Goal: Ask a question: Seek information or help from site administrators or community

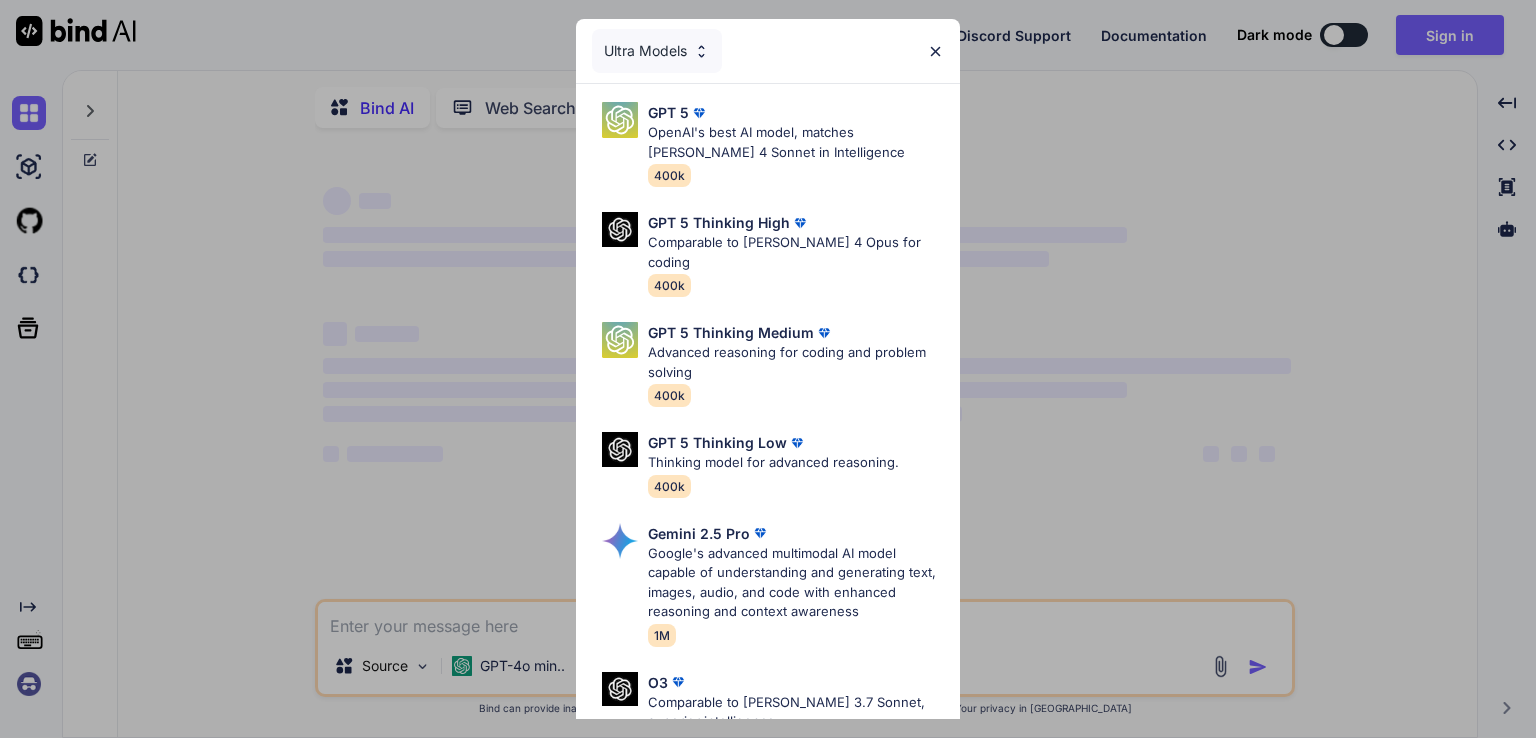
click at [933, 49] on img at bounding box center [935, 51] width 17 height 17
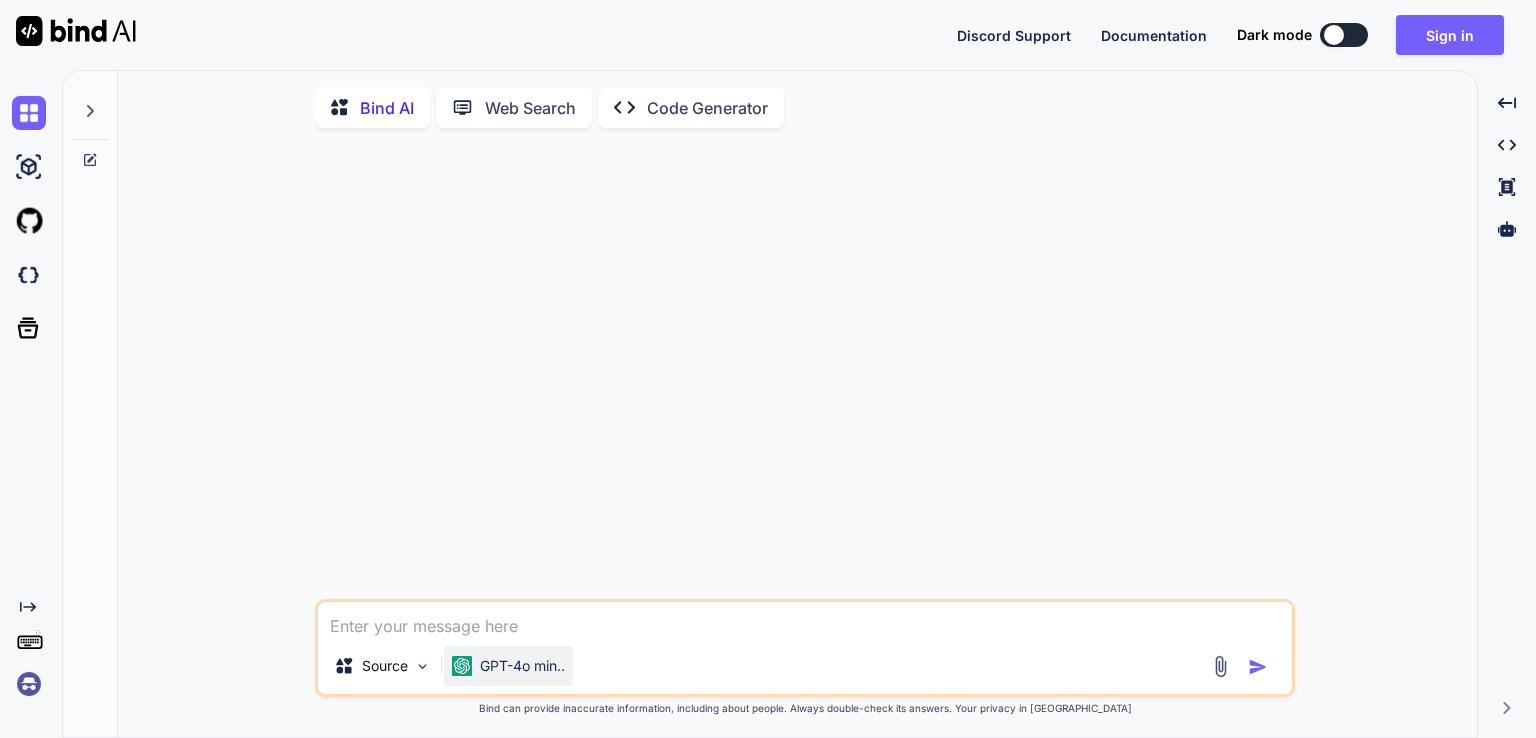
click at [535, 665] on p "GPT-4o min.." at bounding box center [522, 666] width 85 height 20
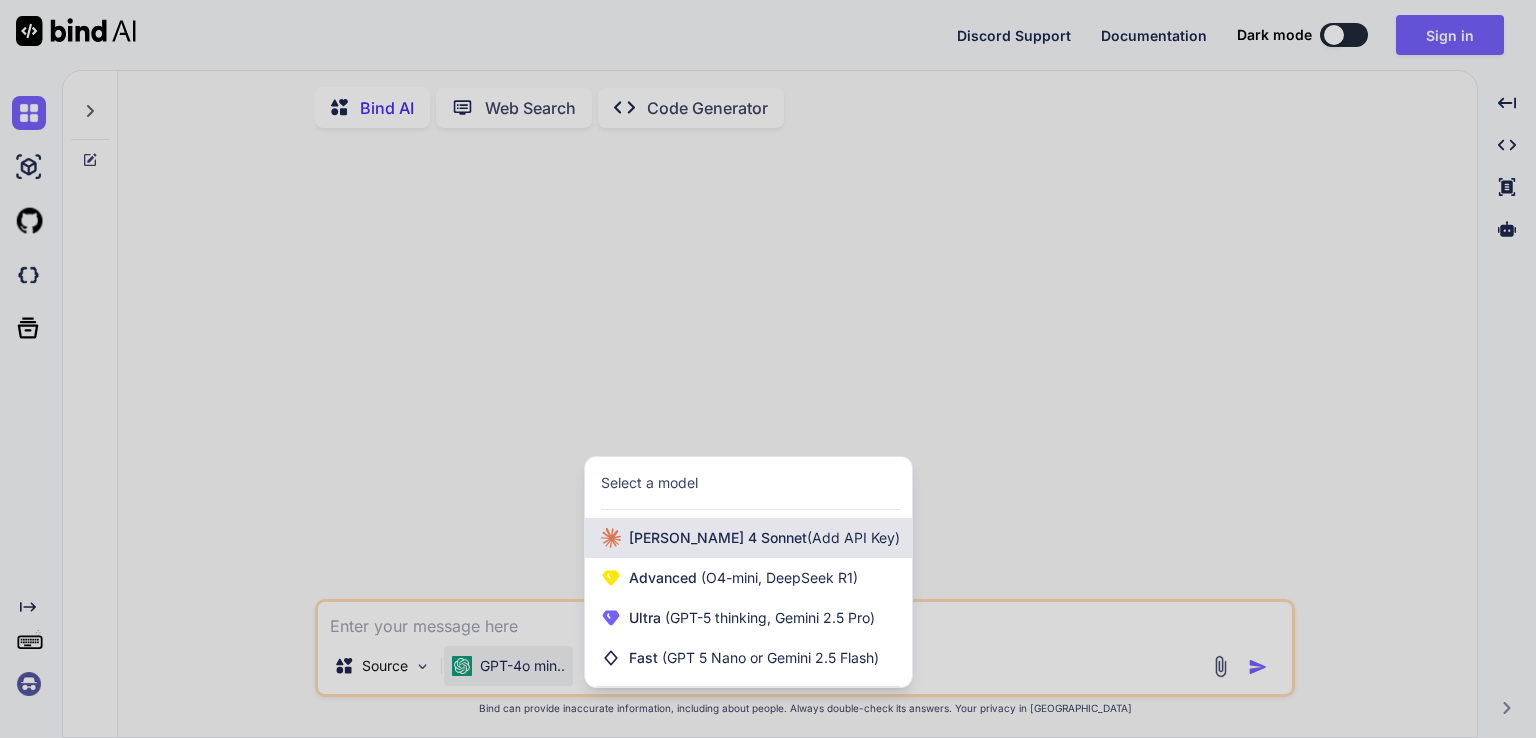
click at [631, 548] on span "[PERSON_NAME] 4 Sonnet (Add API Key)" at bounding box center [764, 538] width 271 height 20
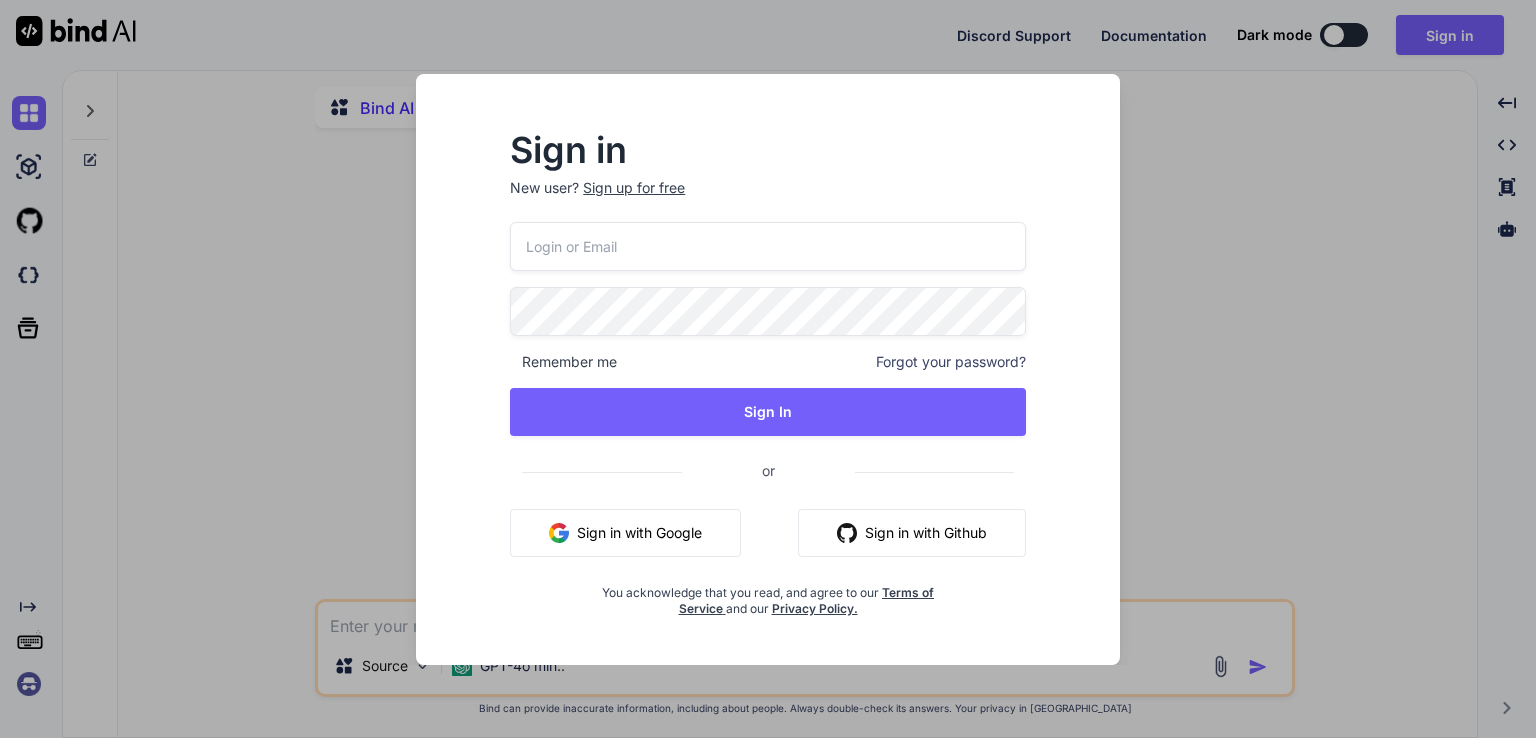
click at [372, 265] on div "Sign in New user? Sign up for free Remember me Forgot your password? Sign In or…" at bounding box center [768, 369] width 1536 height 738
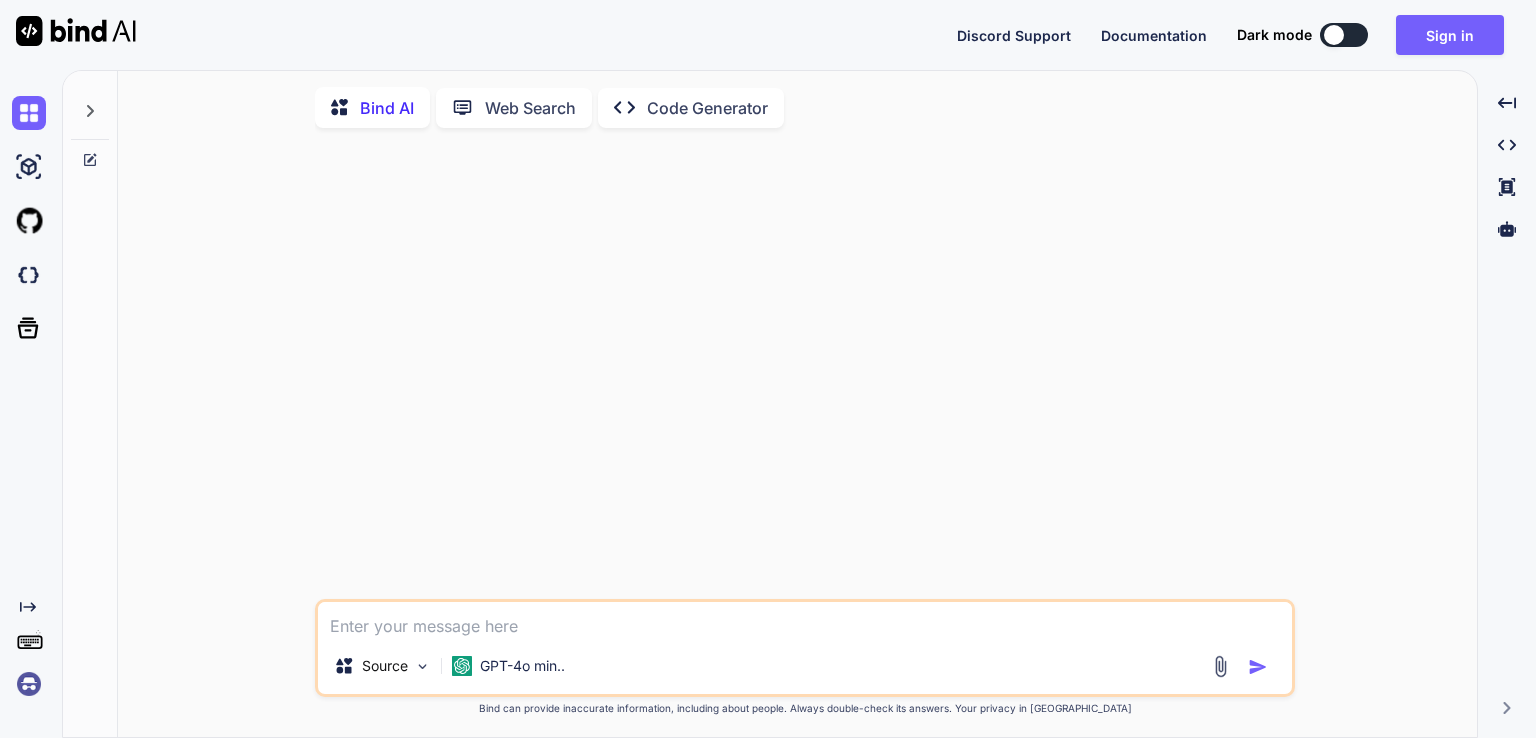
click at [400, 611] on textarea at bounding box center [805, 620] width 974 height 36
click at [359, 673] on div "Source" at bounding box center [371, 666] width 74 height 20
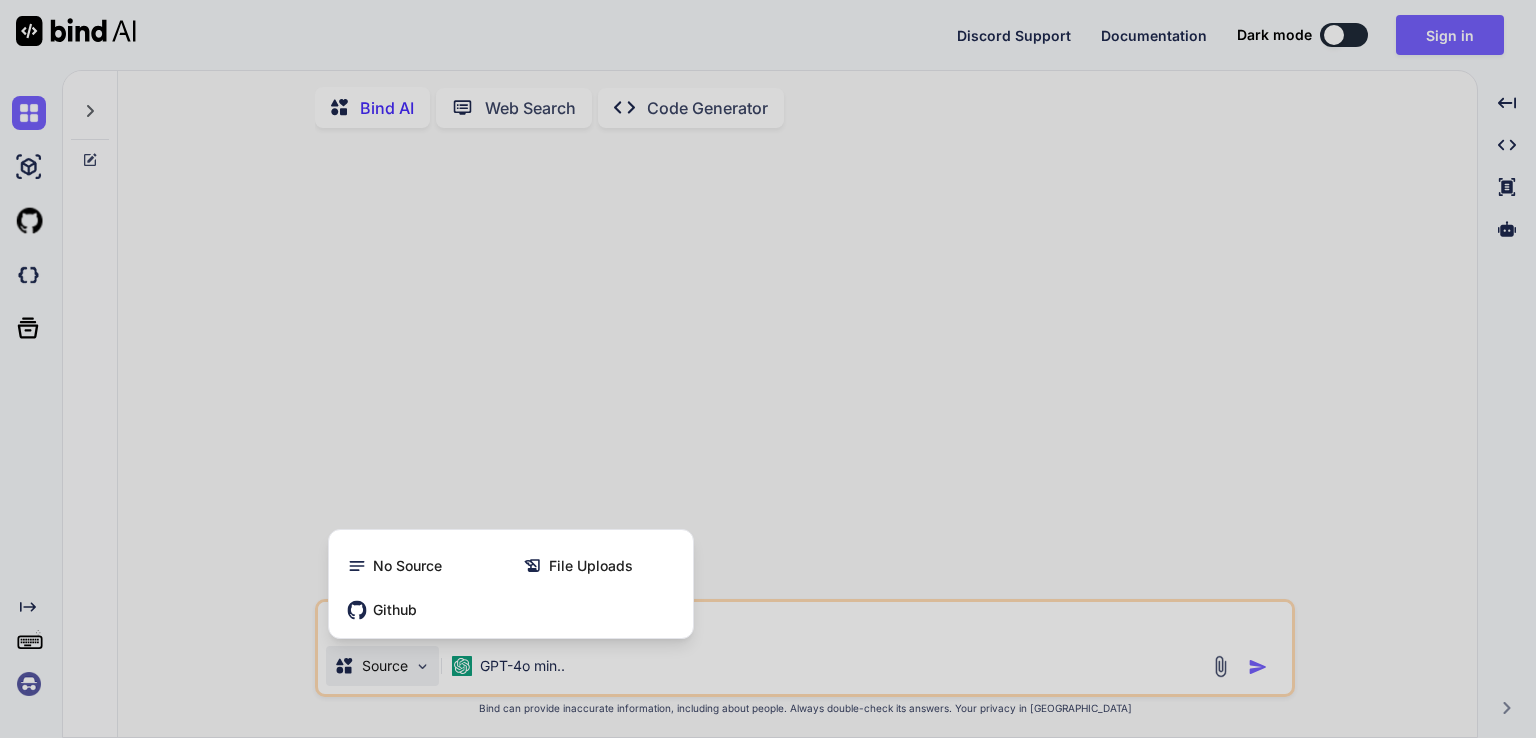
click at [236, 598] on div at bounding box center [768, 369] width 1536 height 738
type textarea "x"
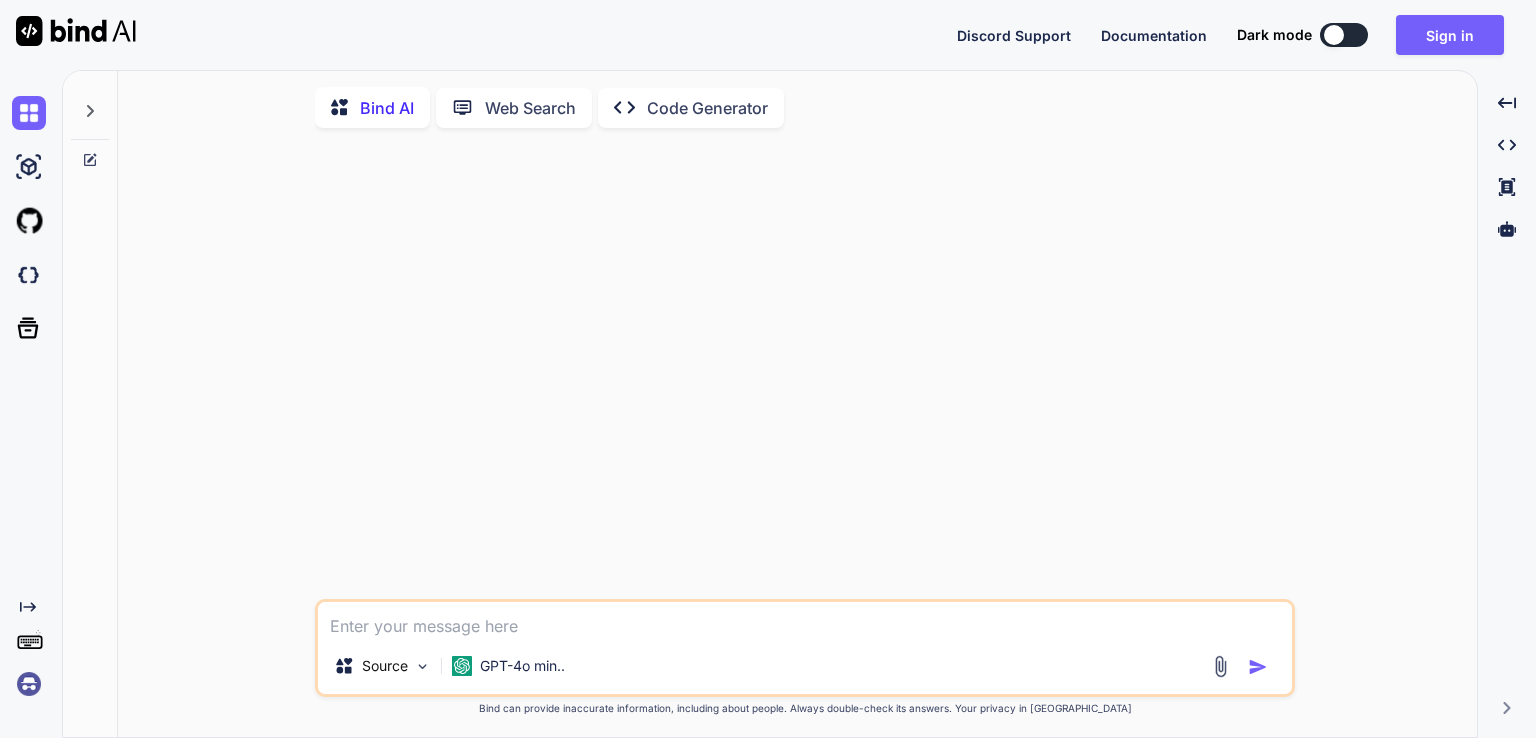
click at [366, 630] on textarea at bounding box center [805, 620] width 974 height 36
type textarea "c"
type textarea "x"
type textarea "c"
click at [1339, 43] on div at bounding box center [1334, 35] width 20 height 20
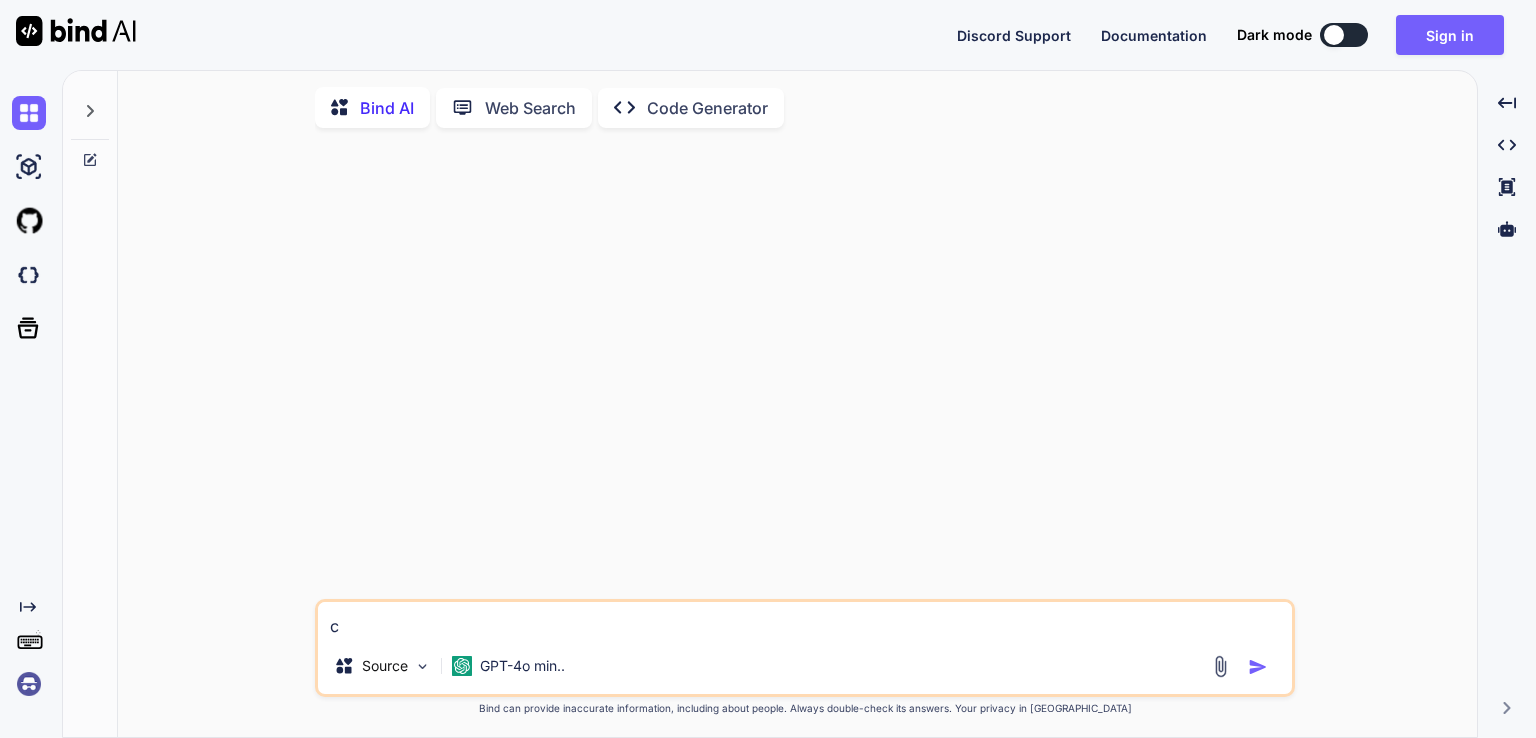
type textarea "x"
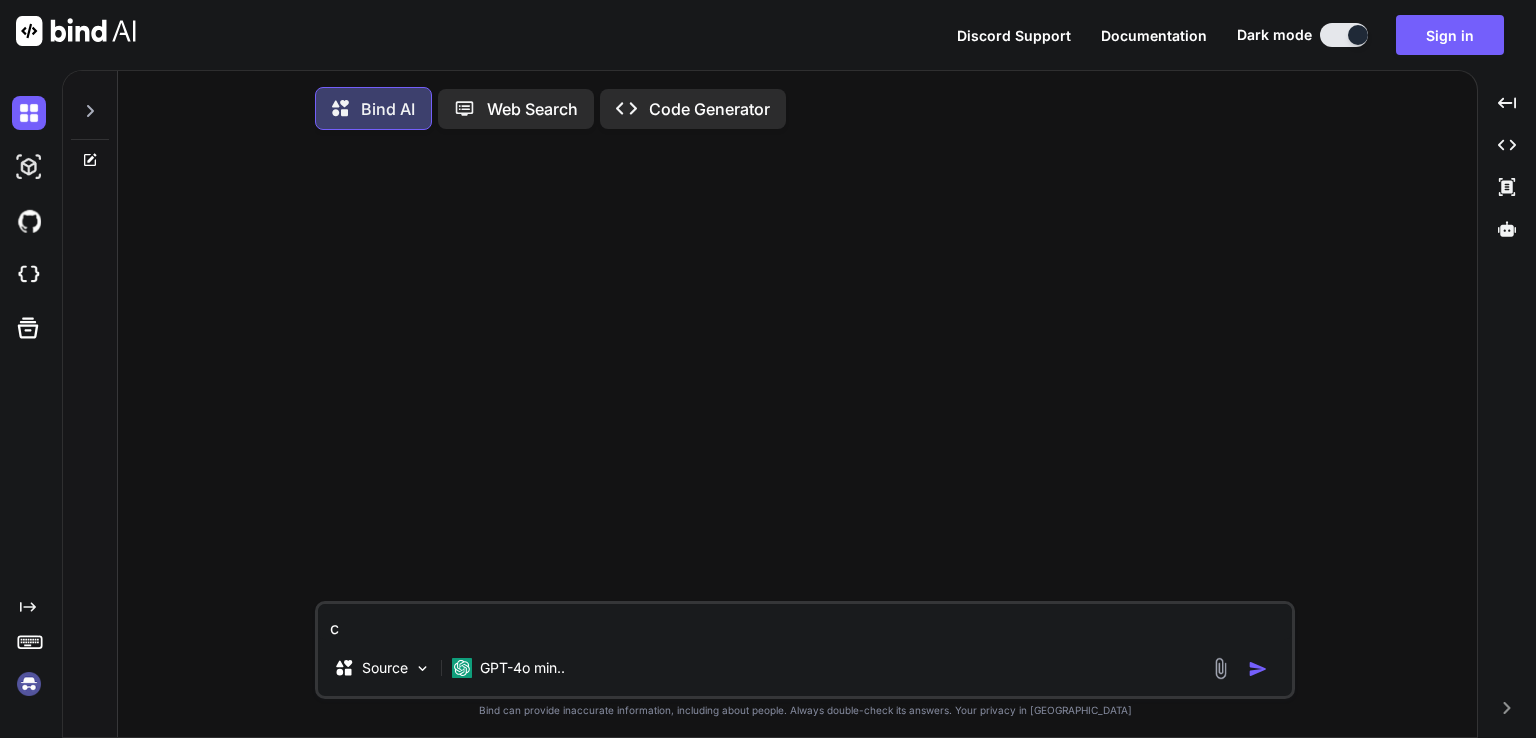
click at [94, 119] on div at bounding box center [90, 105] width 38 height 69
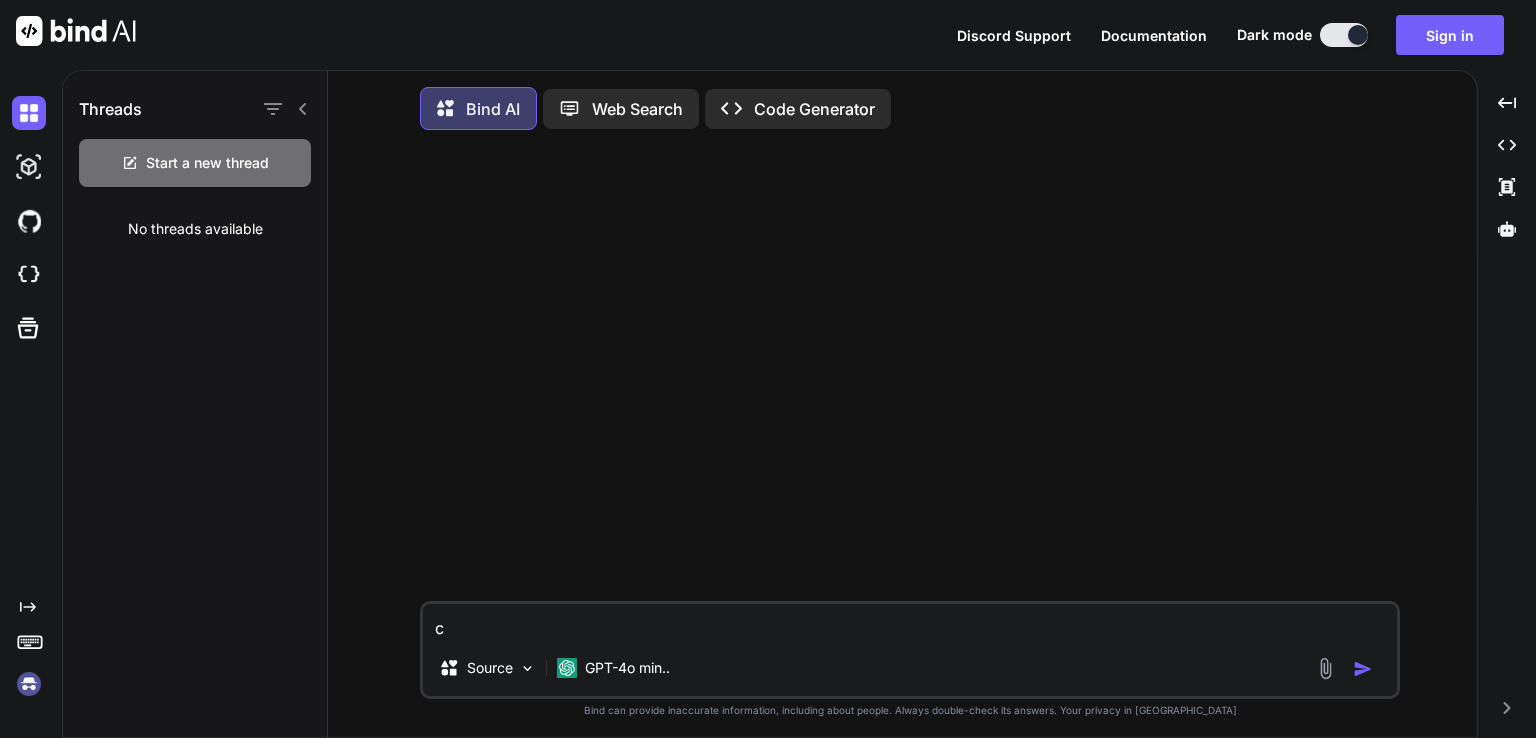
click at [94, 119] on h1 "Threads" at bounding box center [110, 109] width 63 height 24
click at [455, 344] on div at bounding box center [912, 373] width 976 height 455
click at [595, 622] on textarea "c" at bounding box center [910, 622] width 974 height 36
type textarea "ca"
type textarea "x"
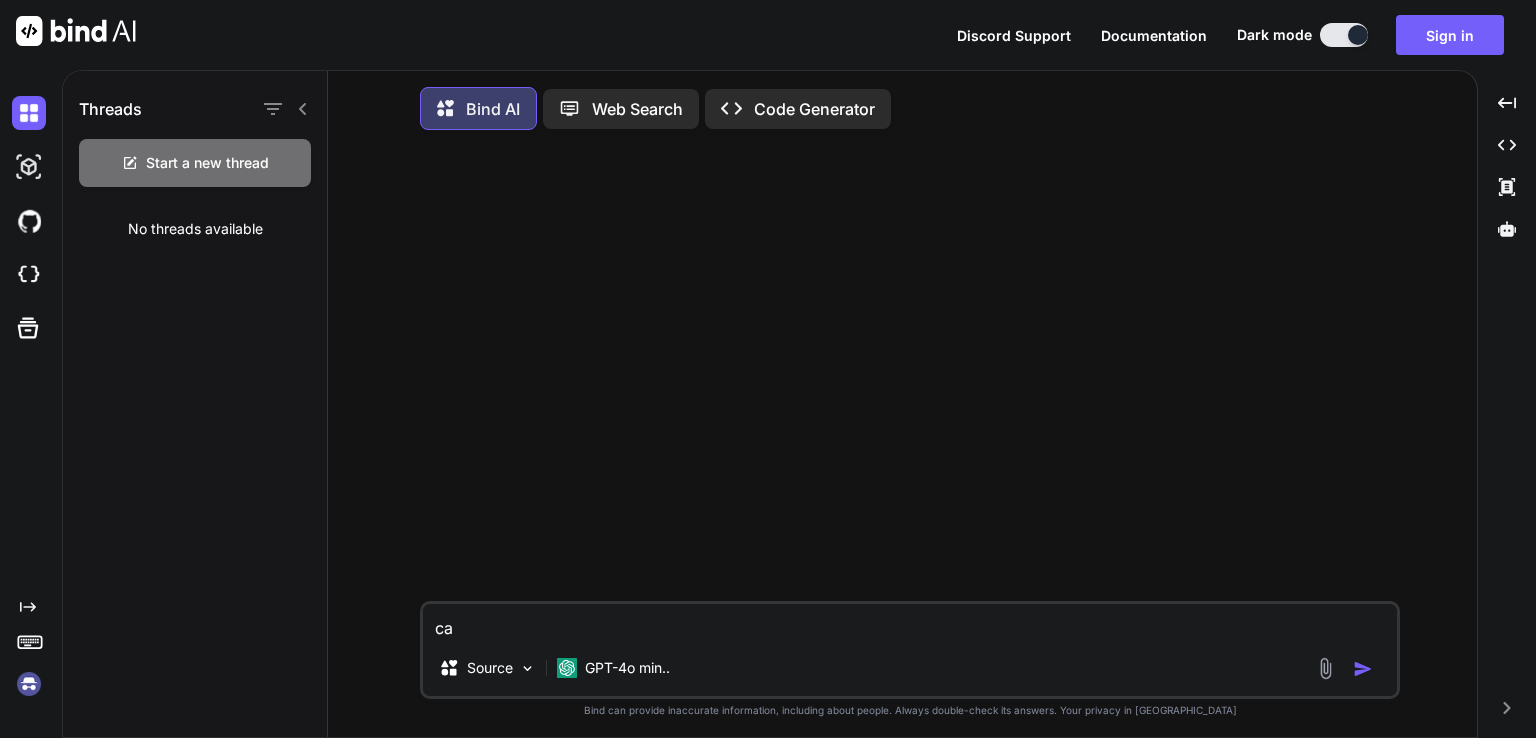
type textarea "can"
type textarea "x"
type textarea "can"
type textarea "x"
type textarea "can i"
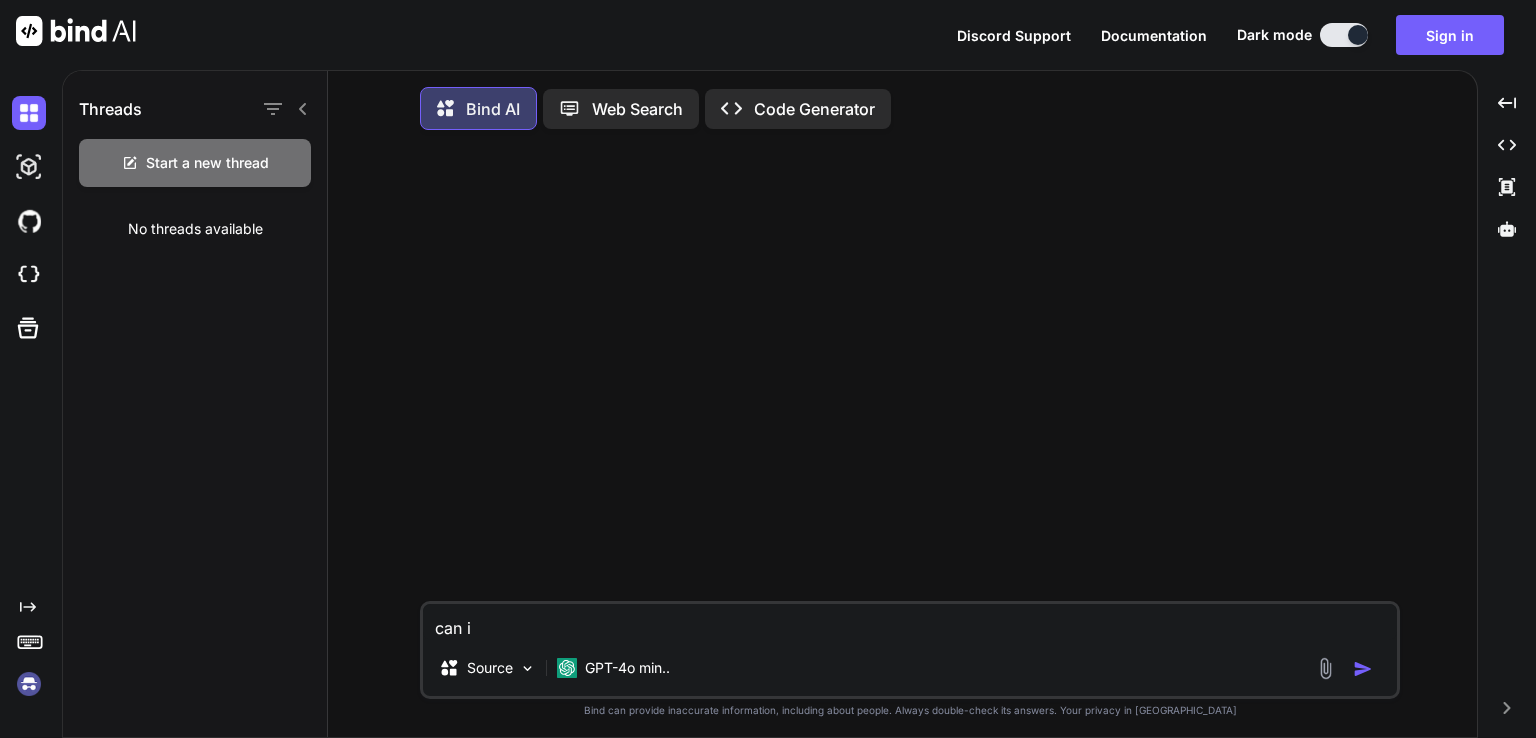
type textarea "x"
type textarea "can i"
type textarea "x"
type textarea "can i a"
type textarea "x"
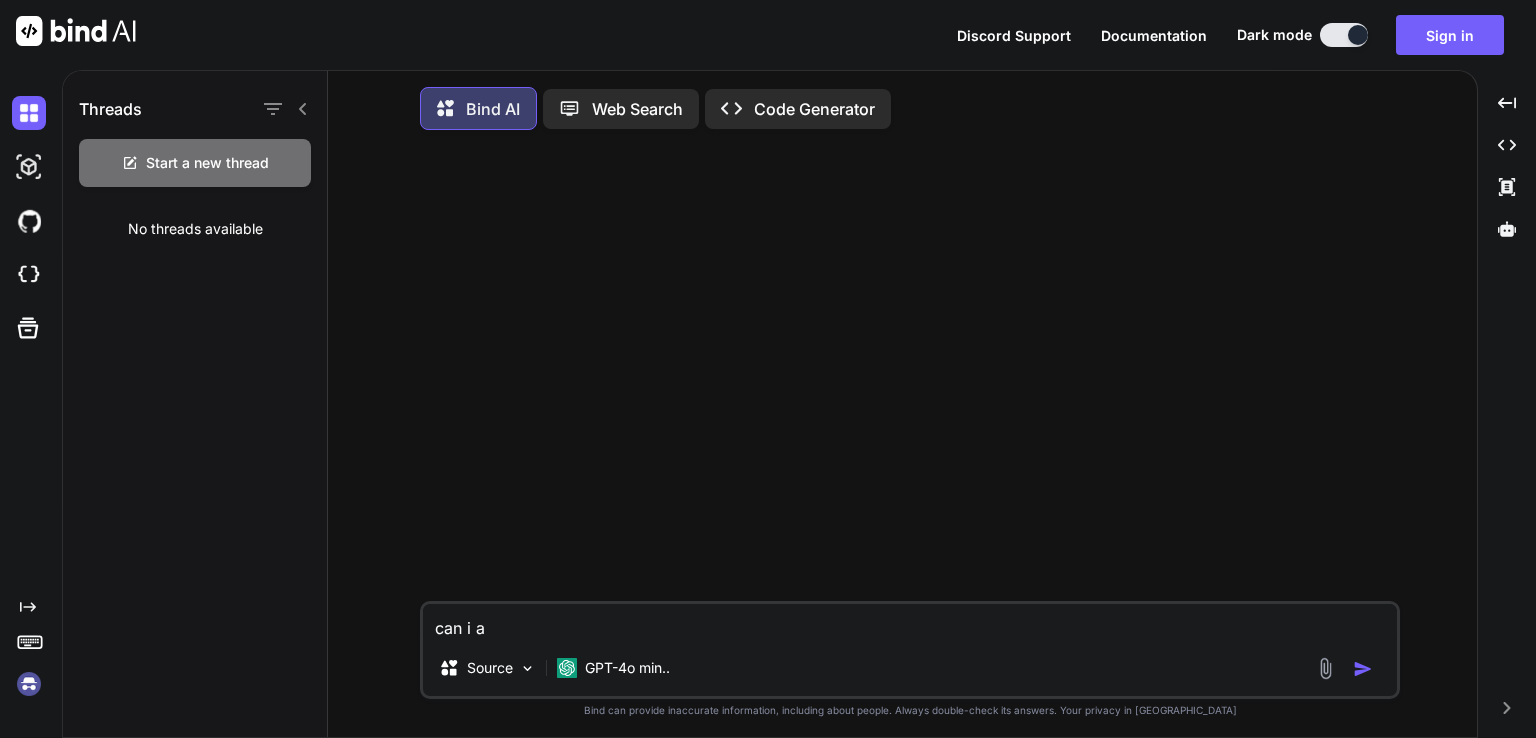
type textarea "can i ap"
type textarea "x"
type textarea "can i app"
type textarea "x"
type textarea "can i appl"
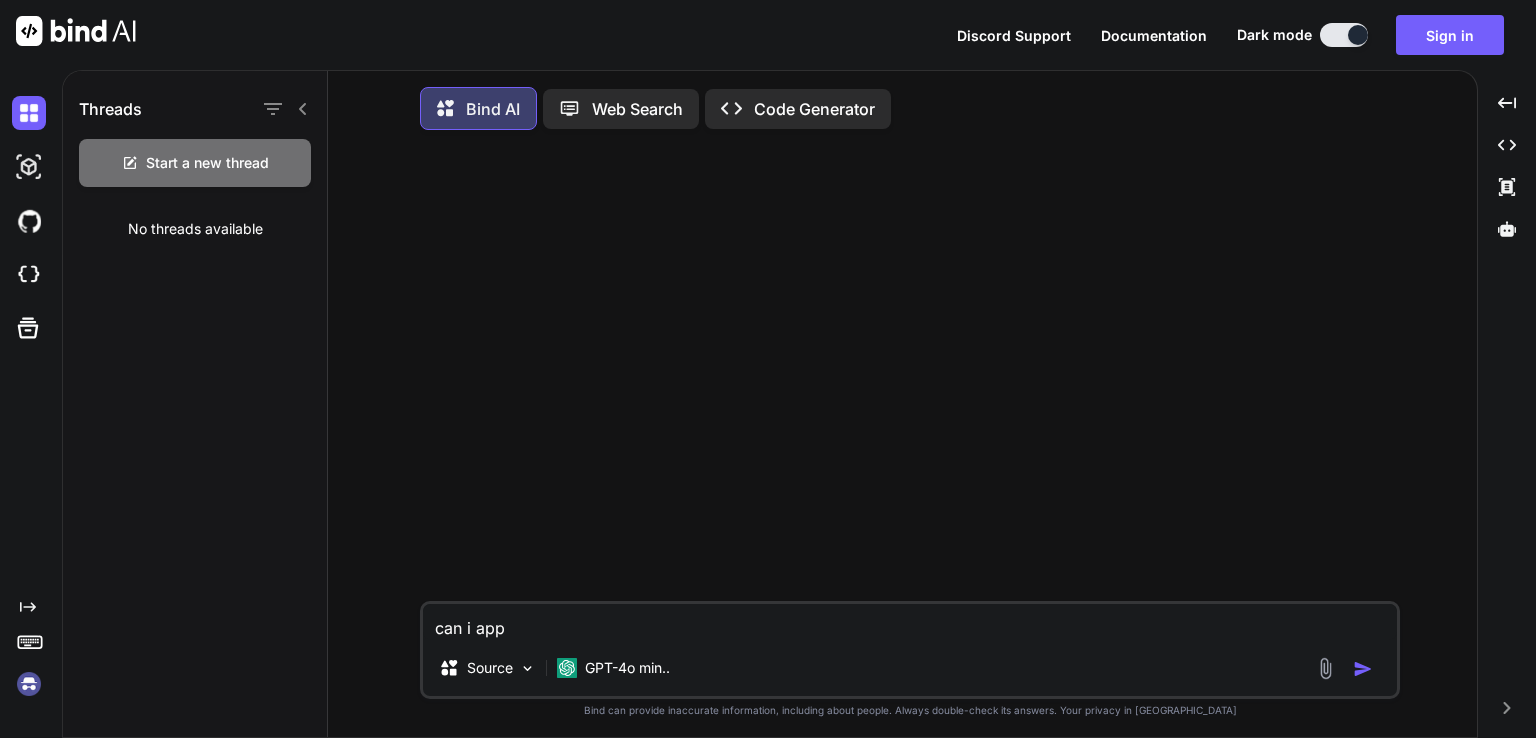
type textarea "x"
type textarea "can i applo"
type textarea "x"
type textarea "can i apploa"
type textarea "x"
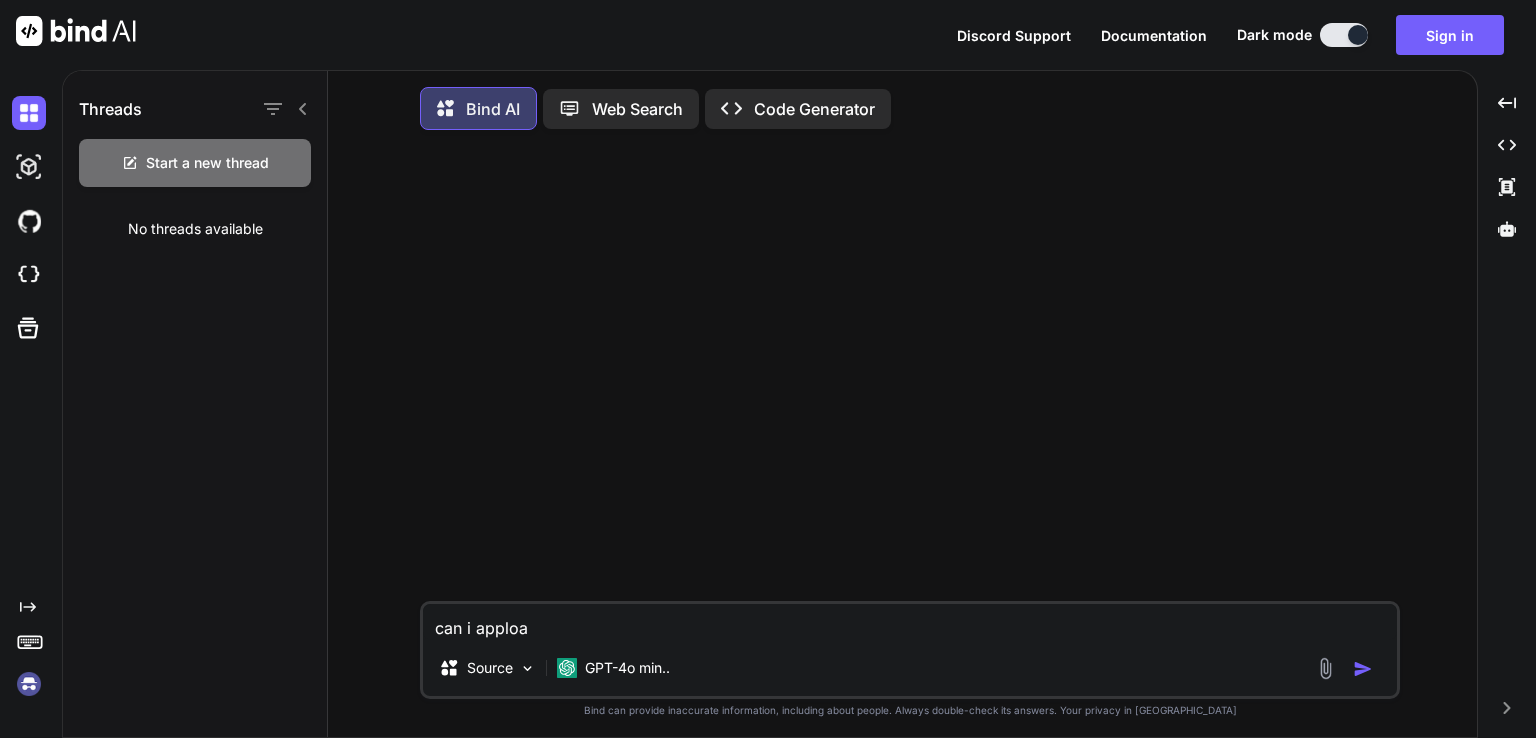
type textarea "can i appload"
type textarea "x"
type textarea "can i appload"
type textarea "x"
type textarea "can i appload f"
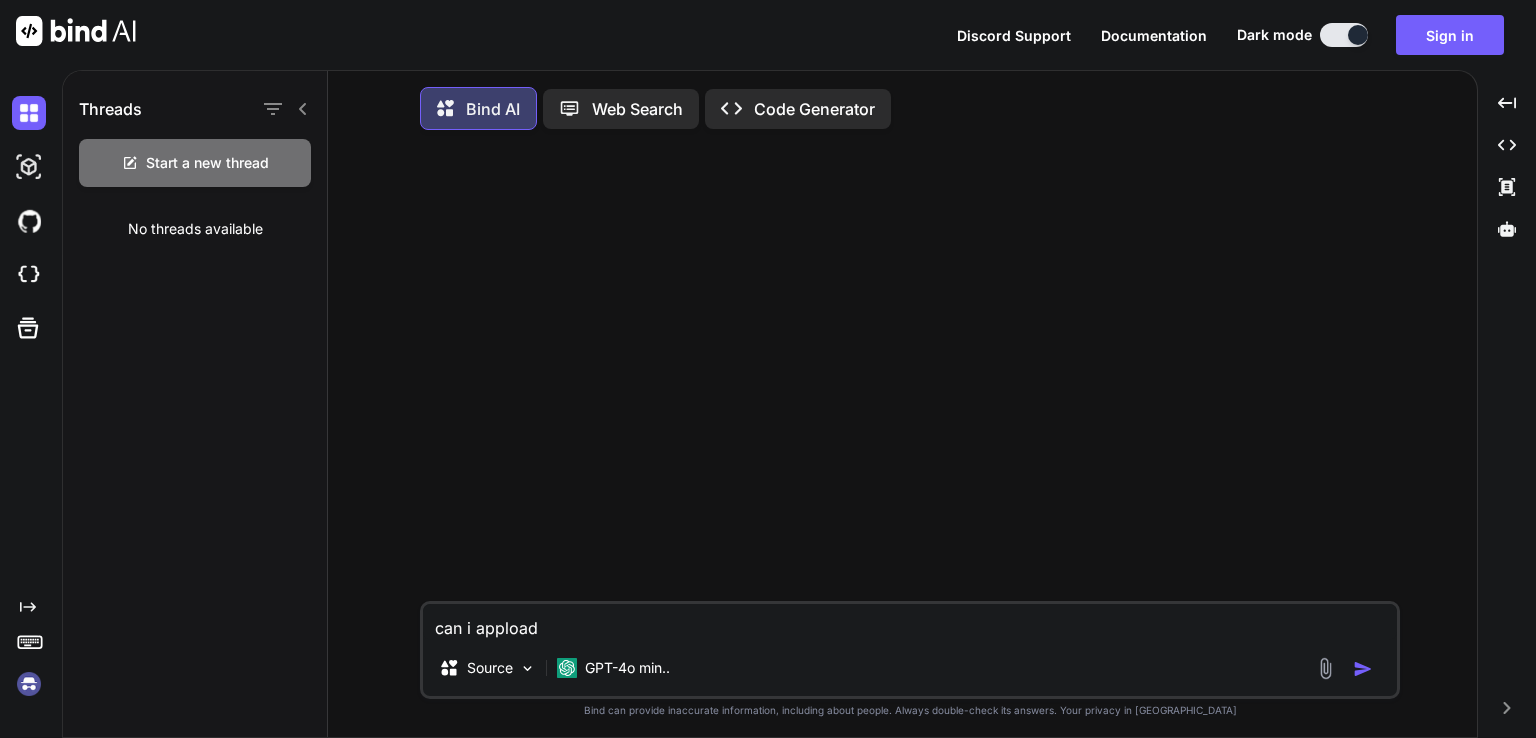
type textarea "x"
type textarea "can i appload fo"
type textarea "x"
type textarea "can i appload fol"
type textarea "x"
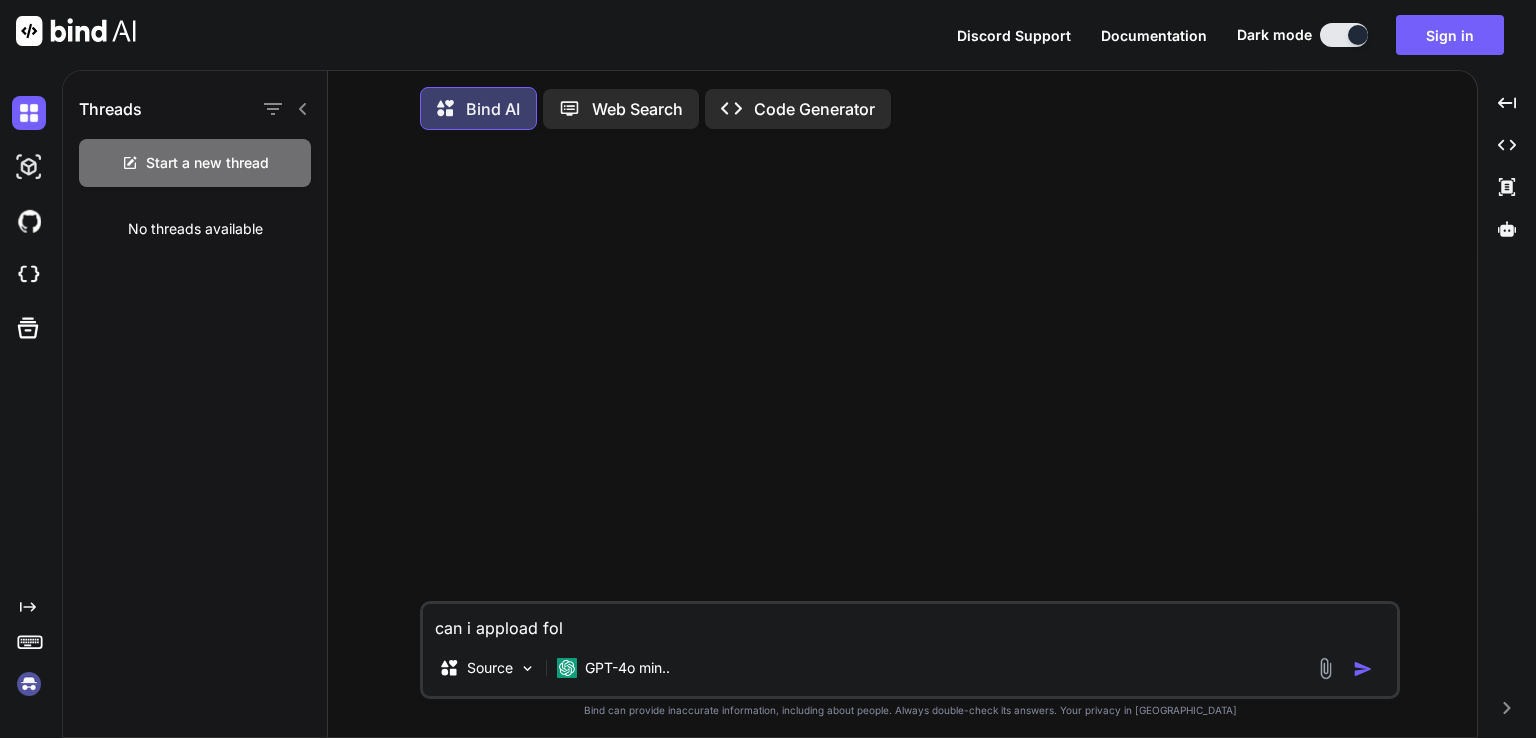
type textarea "can i appload fold"
type textarea "x"
type textarea "can i appload folde"
type textarea "x"
type textarea "can i appload folder"
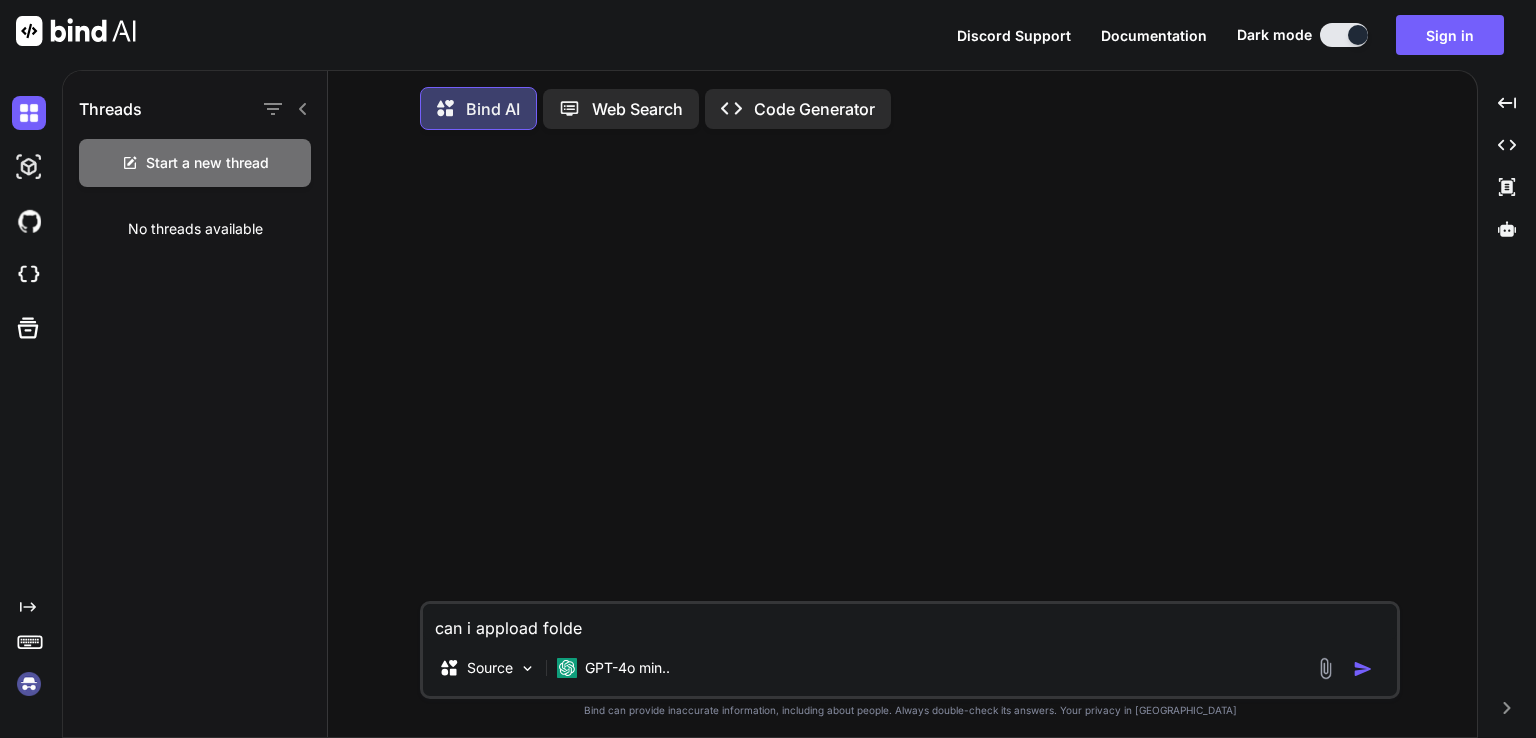
type textarea "x"
type textarea "can i appload folder"
type textarea "x"
type textarea "can i appload folder f"
type textarea "x"
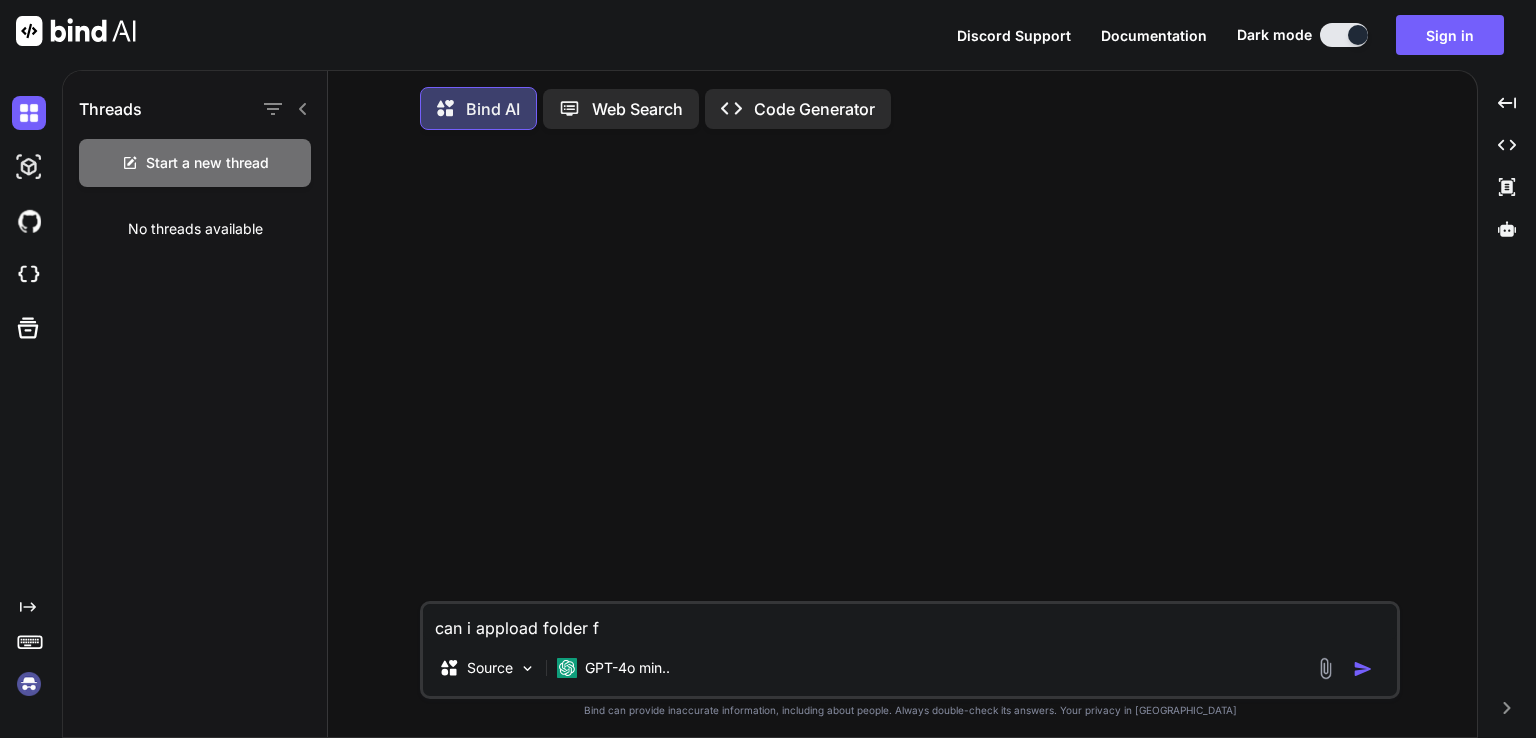
type textarea "can i appload folder fo"
type textarea "x"
type textarea "can i appload folder for"
type textarea "x"
type textarea "can i appload folder for"
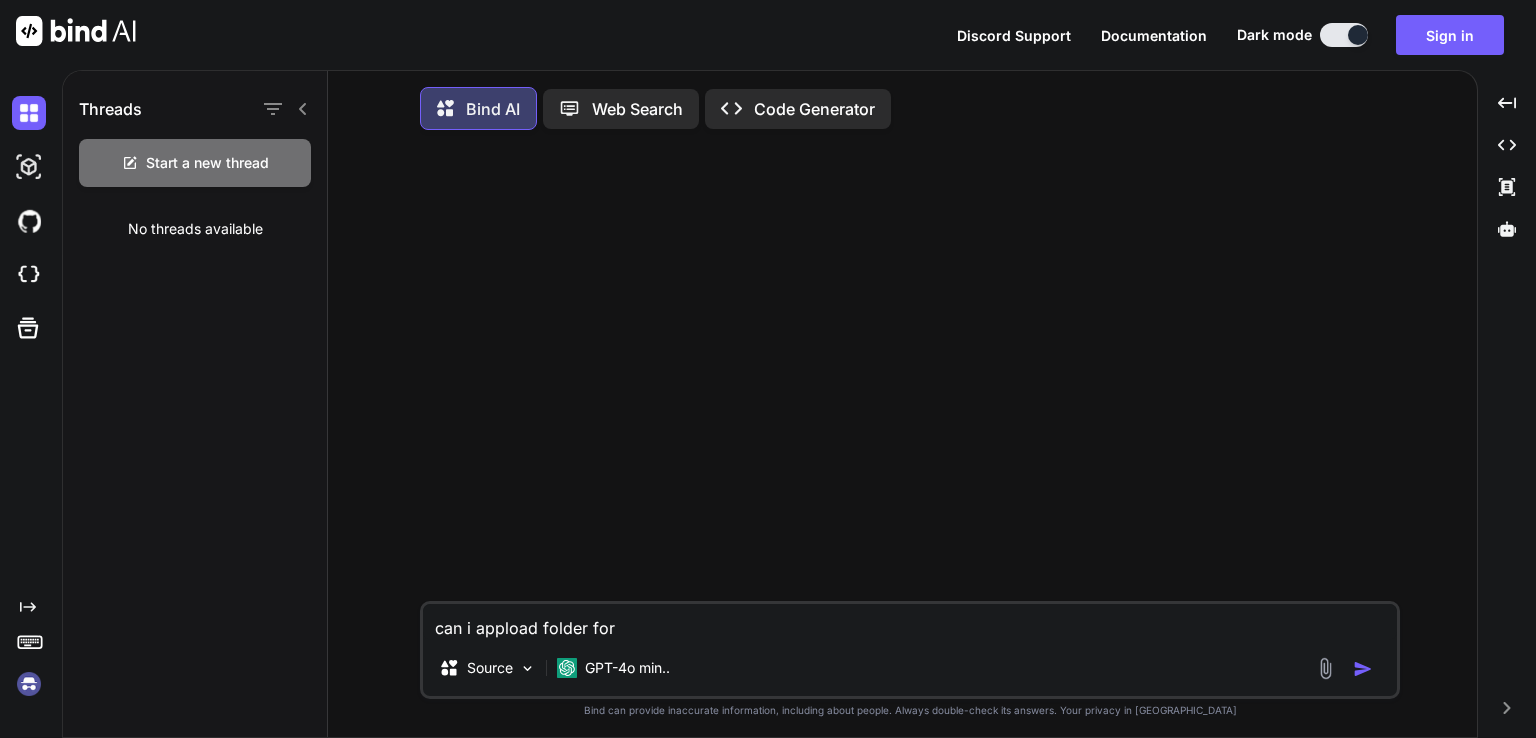
type textarea "x"
type textarea "can i appload folder for w"
type textarea "x"
type textarea "can i appload folder for wi"
type textarea "x"
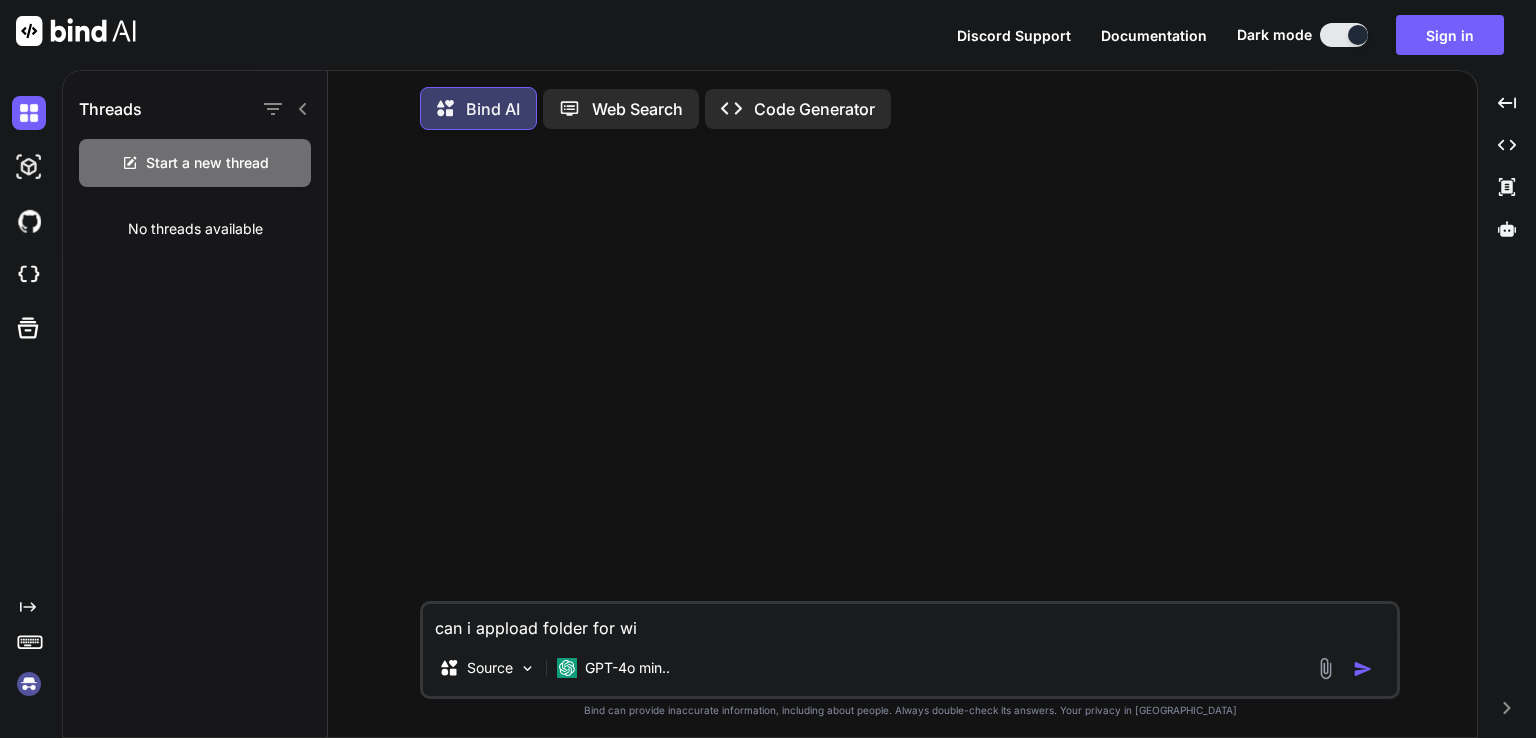
type textarea "can i appload folder for win"
type textarea "x"
type textarea "can i appload folder for wind"
type textarea "x"
type textarea "can i appload folder for windo"
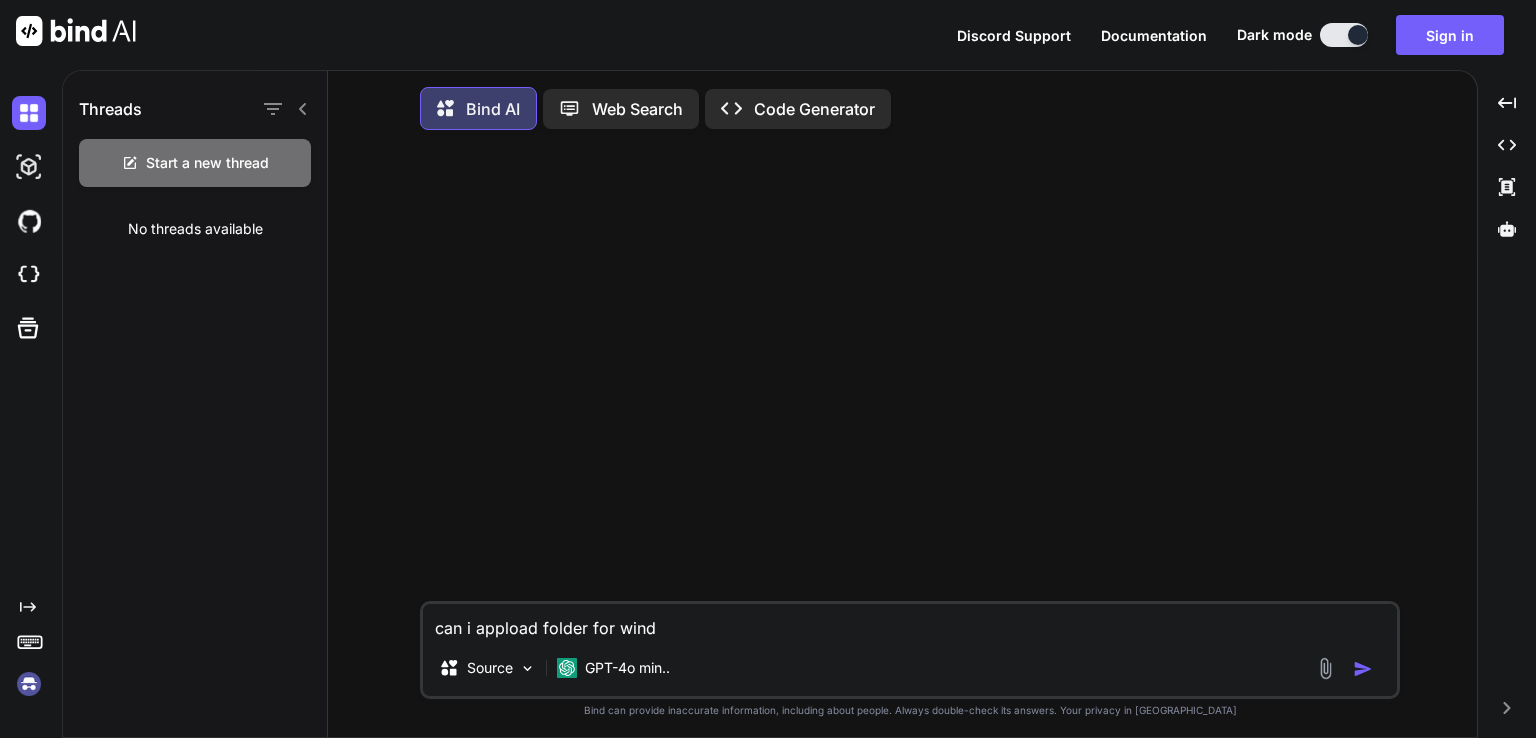
type textarea "x"
type textarea "can i appload folder for window"
type textarea "x"
type textarea "can i appload folder for windows"
type textarea "x"
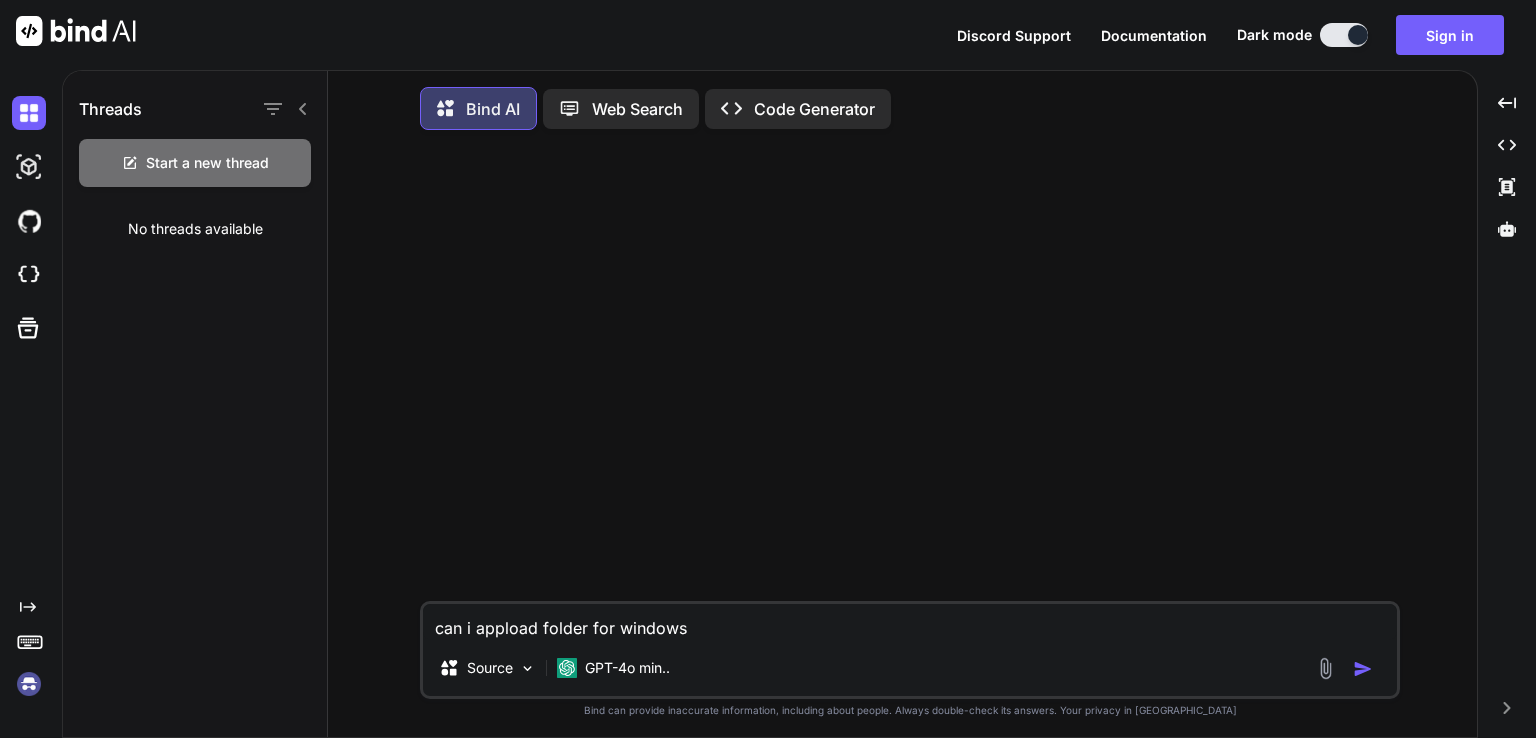
type textarea "can i appload folder for windows"
type textarea "x"
type textarea "can i appload folder for windows d"
type textarea "x"
type textarea "can i appload folder for windows de"
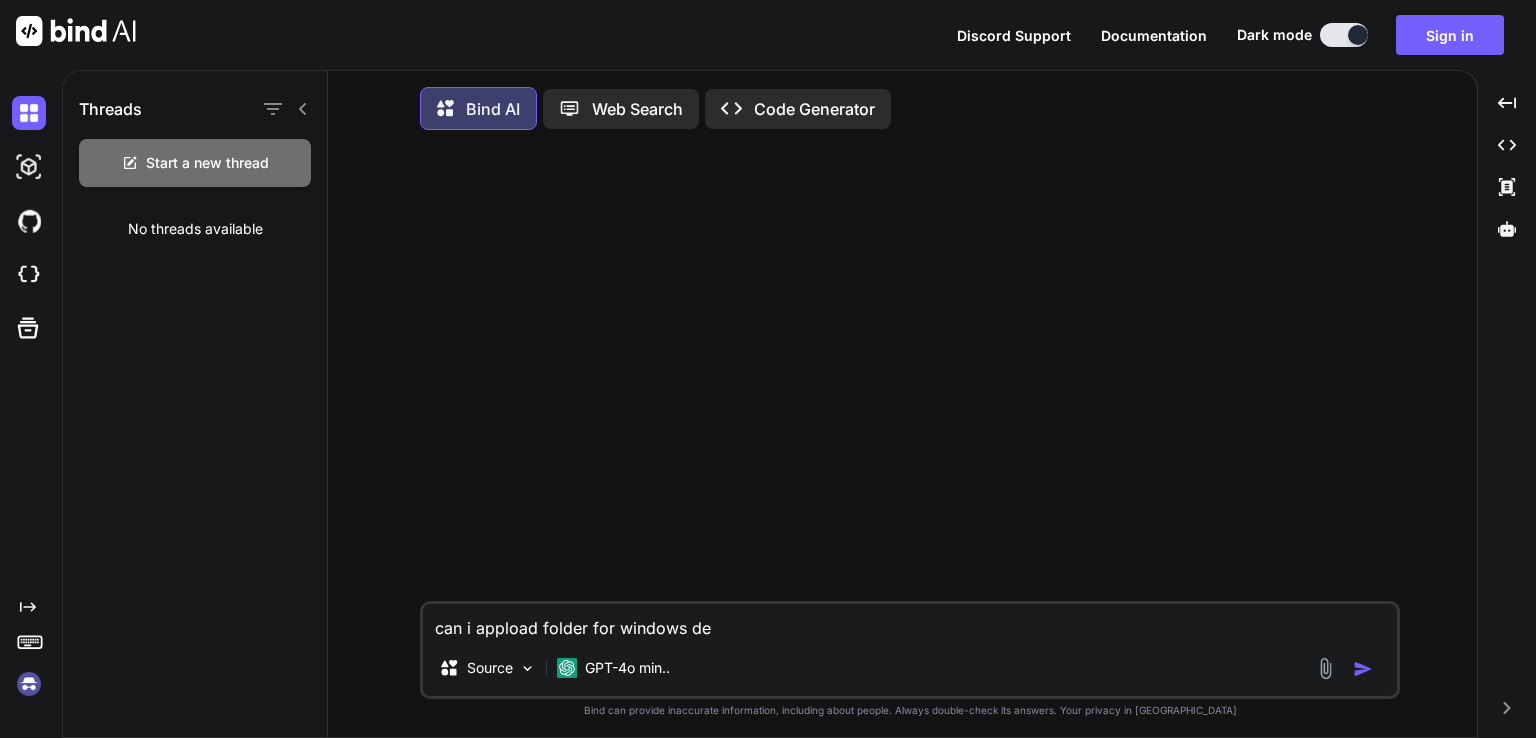
type textarea "x"
type textarea "can i appload folder for windows dek"
type textarea "x"
type textarea "can i appload folder for windows dekt"
type textarea "x"
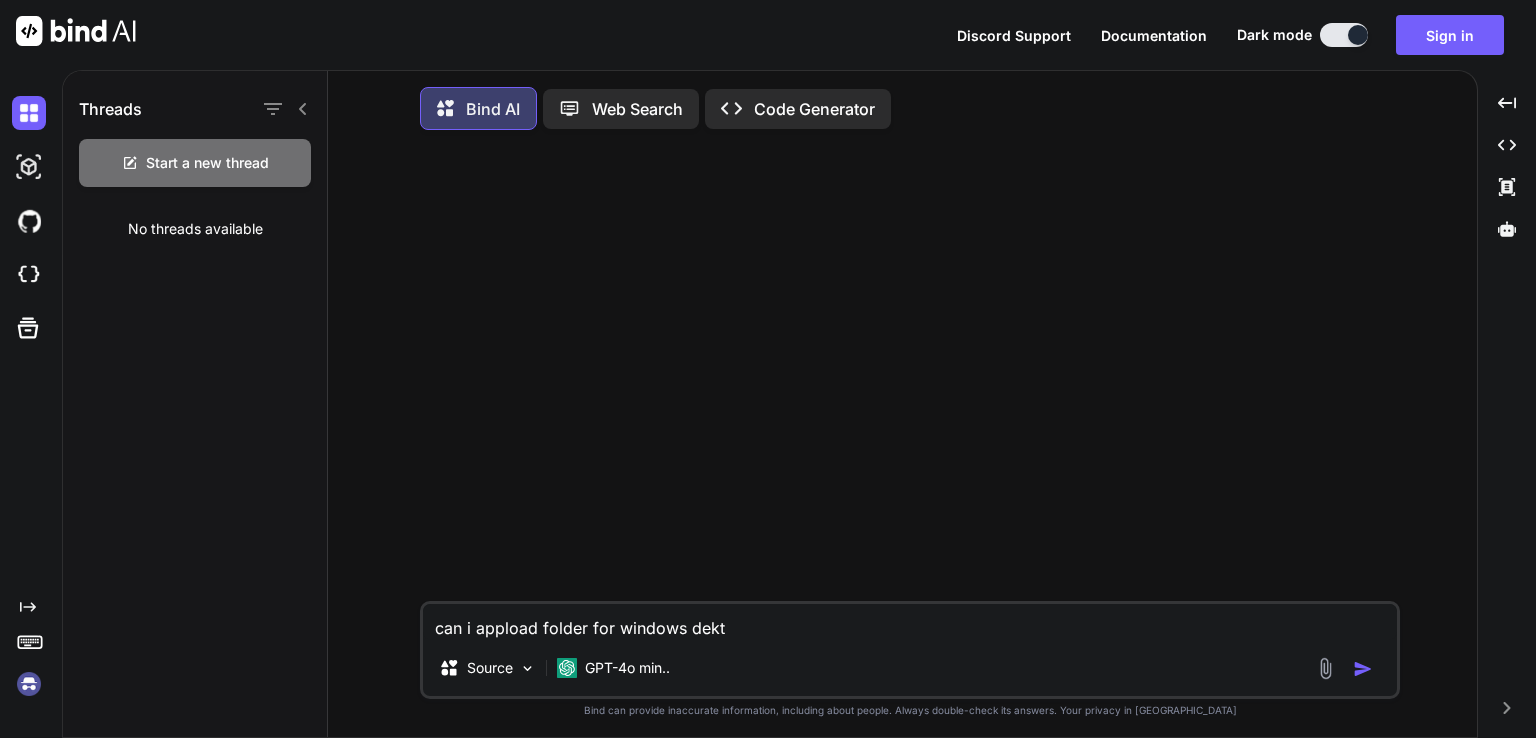
type textarea "can i appload folder for windows dekto"
type textarea "x"
type textarea "can i appload folder for windows dektop"
type textarea "x"
type textarea "can i appload folder for windows dektop"
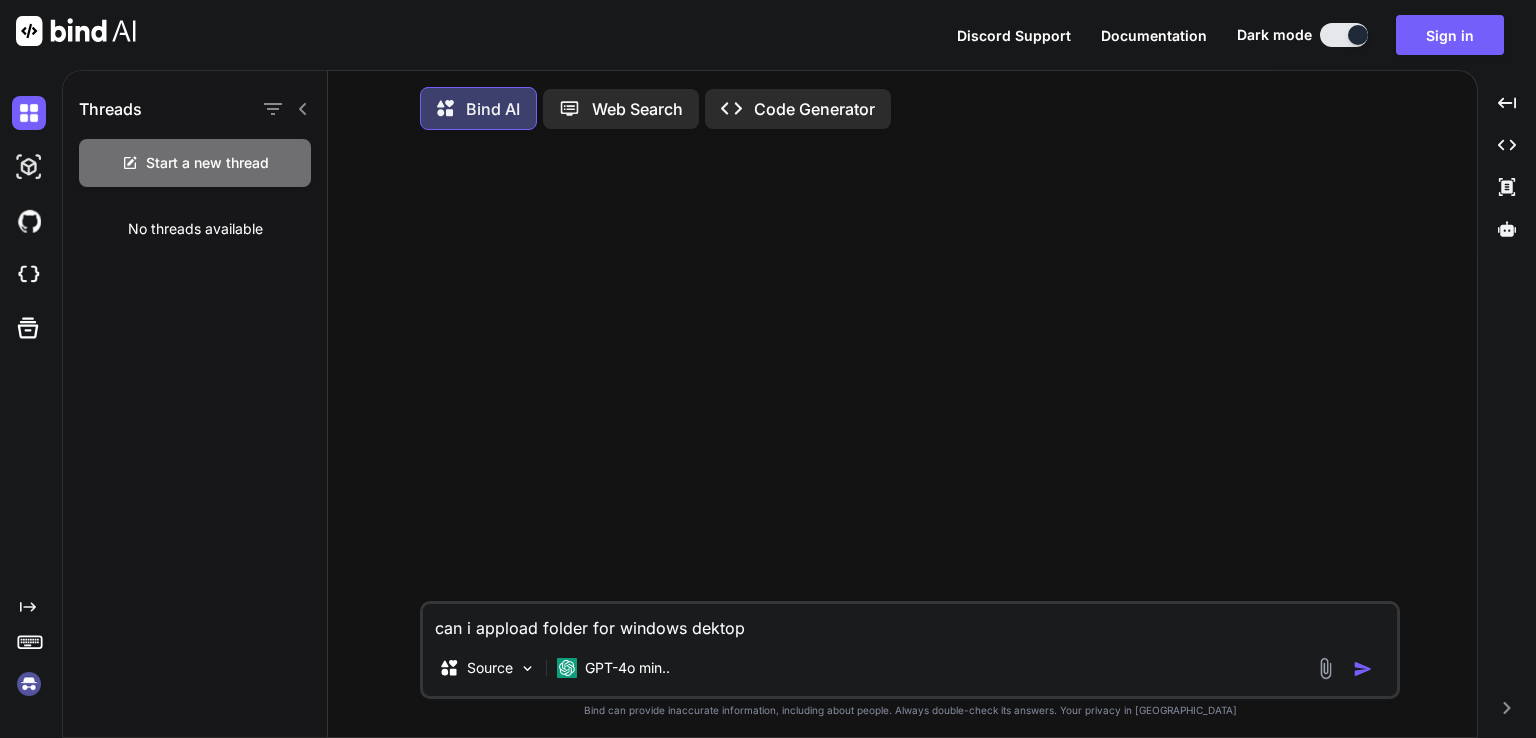
type textarea "x"
type textarea "can i appload folder for windows dektop a"
type textarea "x"
type textarea "can i appload folder for windows dektop ap"
type textarea "x"
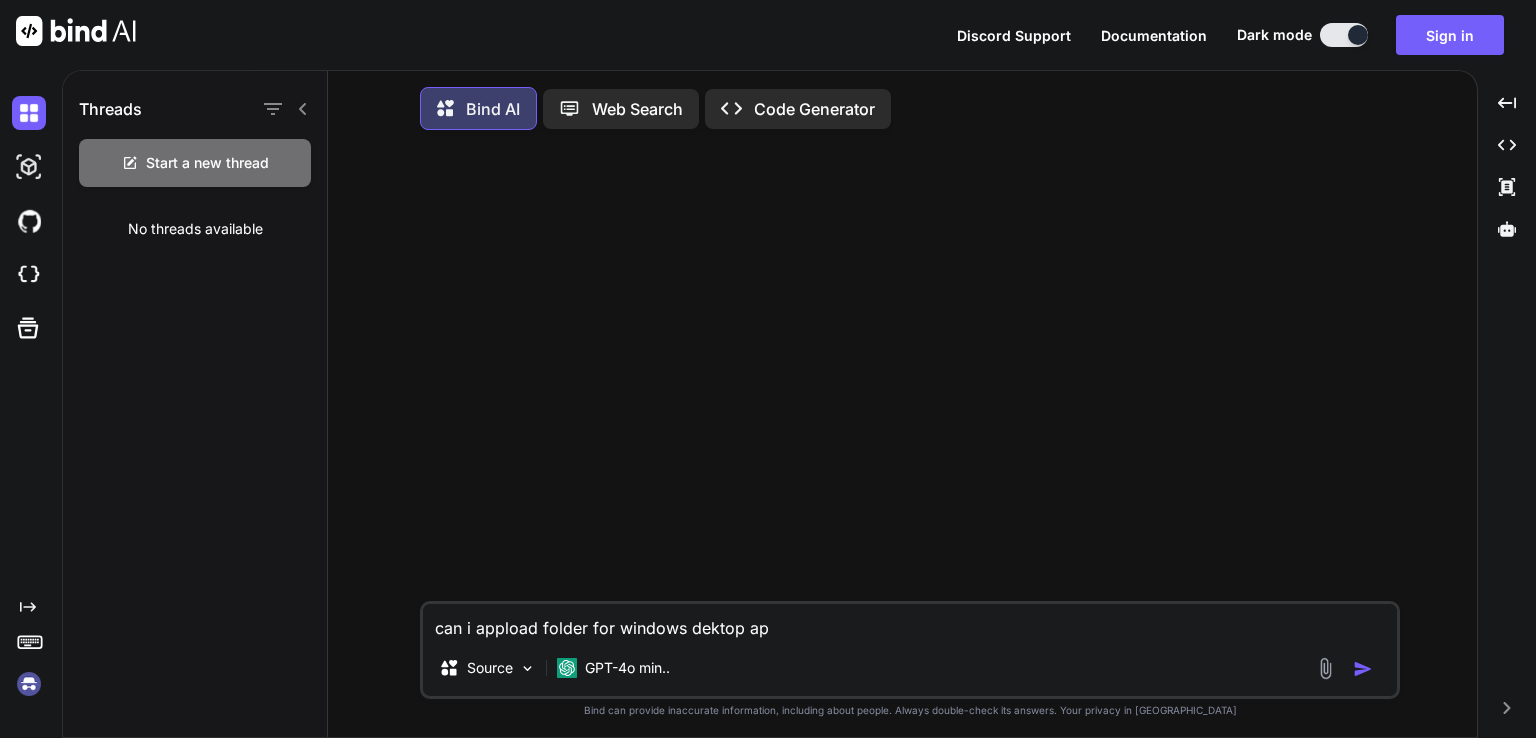
type textarea "can i appload folder for windows dektop app"
type textarea "x"
type textarea "can i appload folder for windows dektop appl"
type textarea "x"
type textarea "can i appload folder for windows dektop appli"
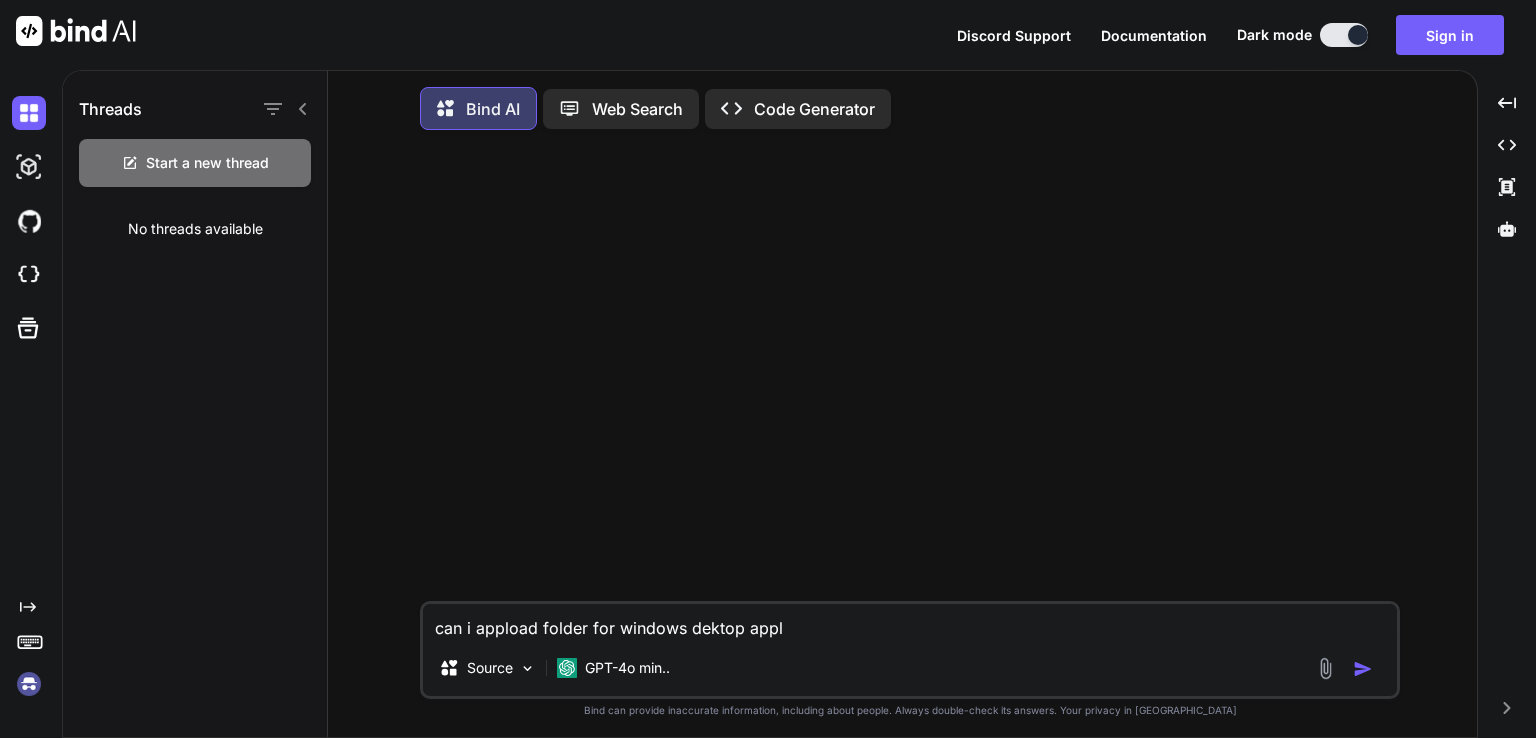
type textarea "x"
type textarea "can i appload folder for windows dektop applic"
type textarea "x"
type textarea "can i appload folder for windows dektop applica"
type textarea "x"
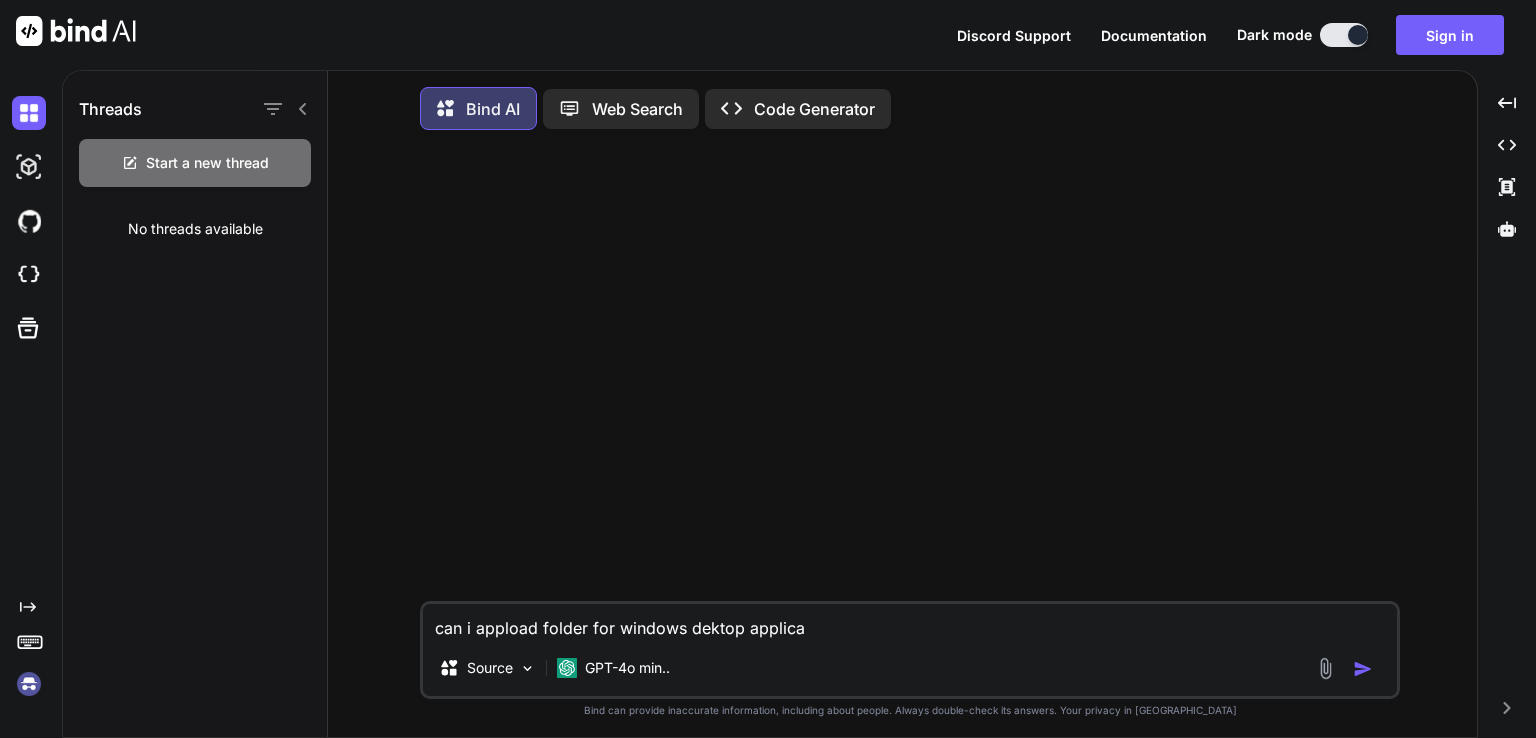
type textarea "can i appload folder for windows dektop applicat"
type textarea "x"
type textarea "can i appload folder for windows dektop applicati"
type textarea "x"
type textarea "can i appload folder for windows dektop applicatio"
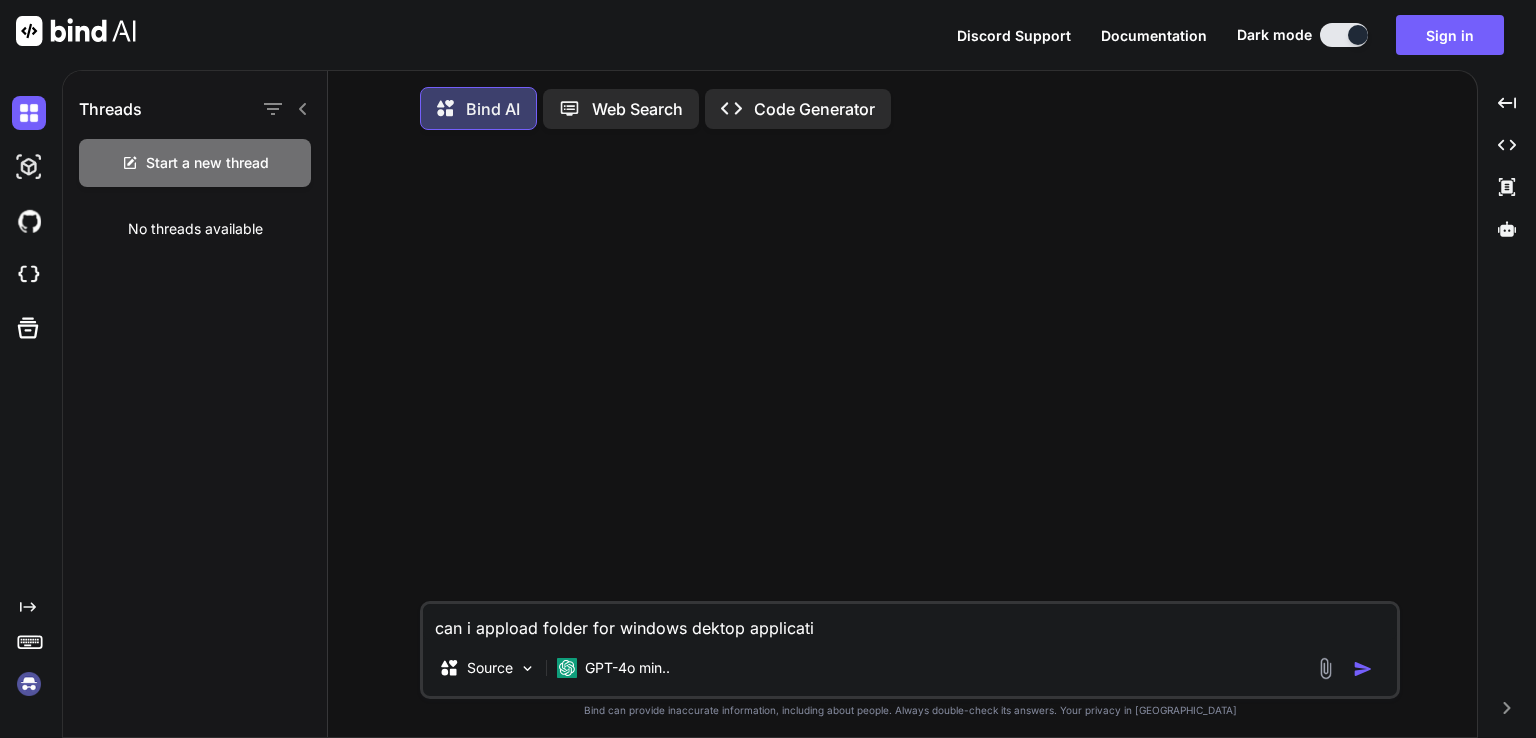
type textarea "x"
type textarea "can i appload folder for windows dektop application"
type textarea "x"
type textarea "can i appload folder for windows dektop application"
type textarea "x"
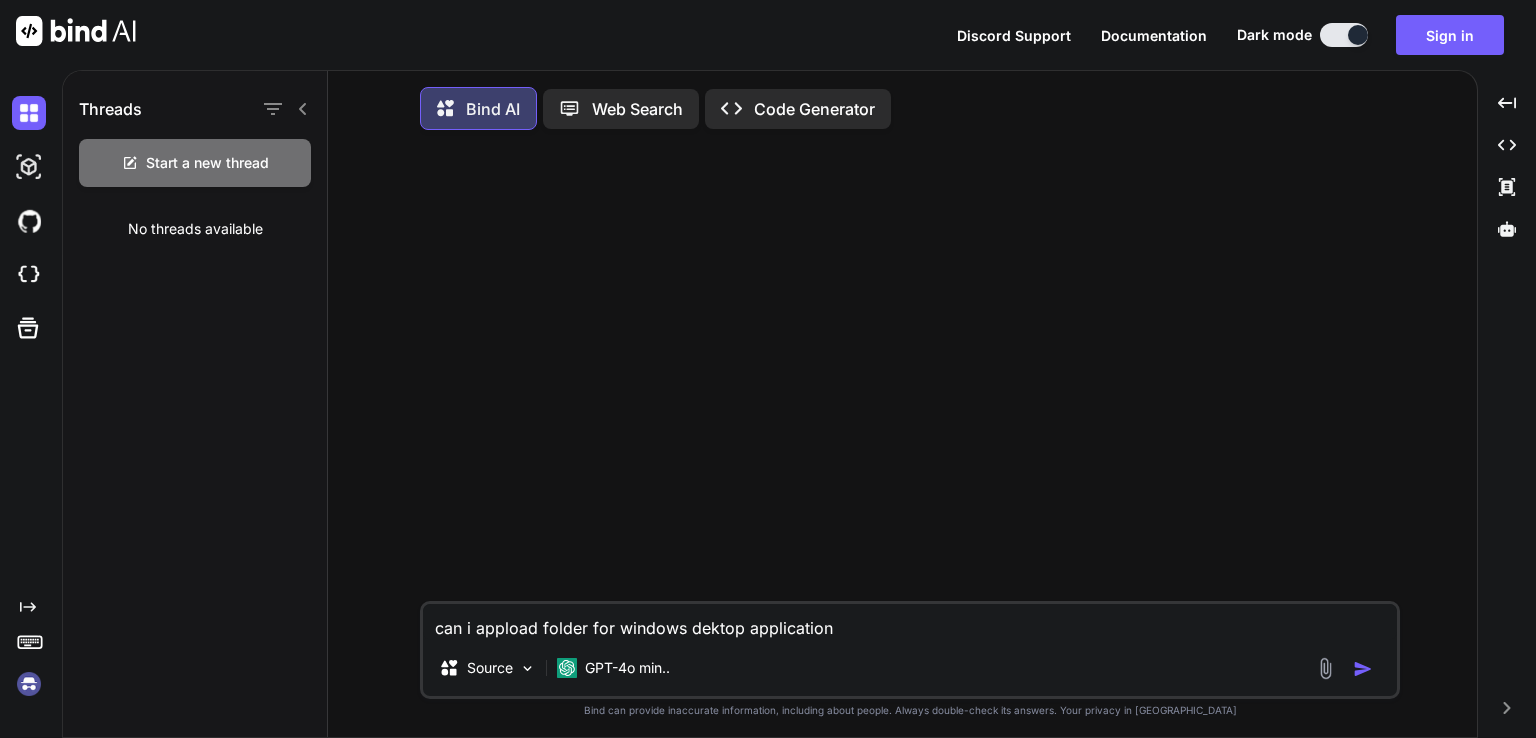
type textarea "can i appload folder for windows dektop application p"
type textarea "x"
type textarea "can i appload folder for windows dektop application pr"
type textarea "x"
type textarea "can i appload folder for windows dektop application pro"
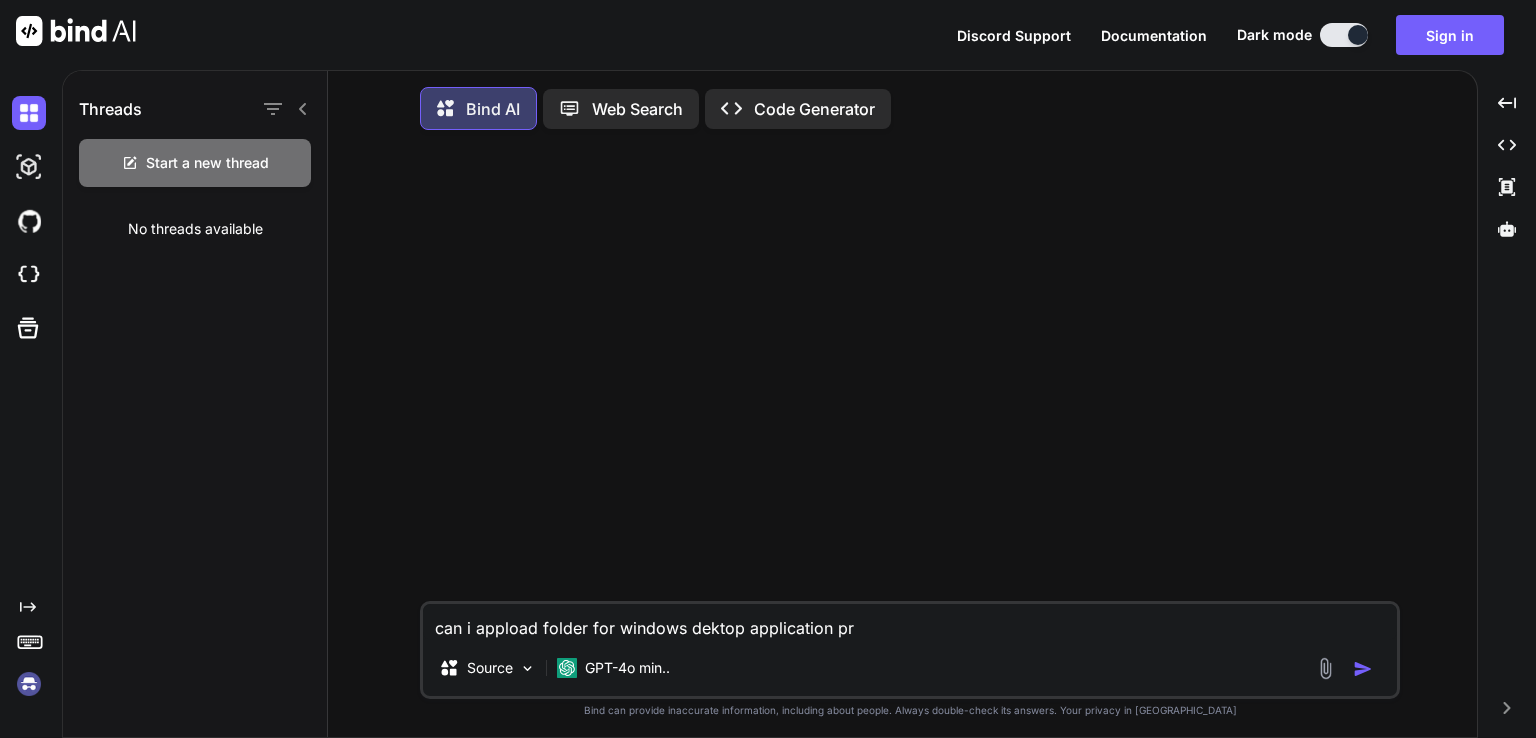
type textarea "x"
type textarea "can i appload folder for windows dektop application proj"
type textarea "x"
type textarea "can i appload folder for windows dektop application proje"
type textarea "x"
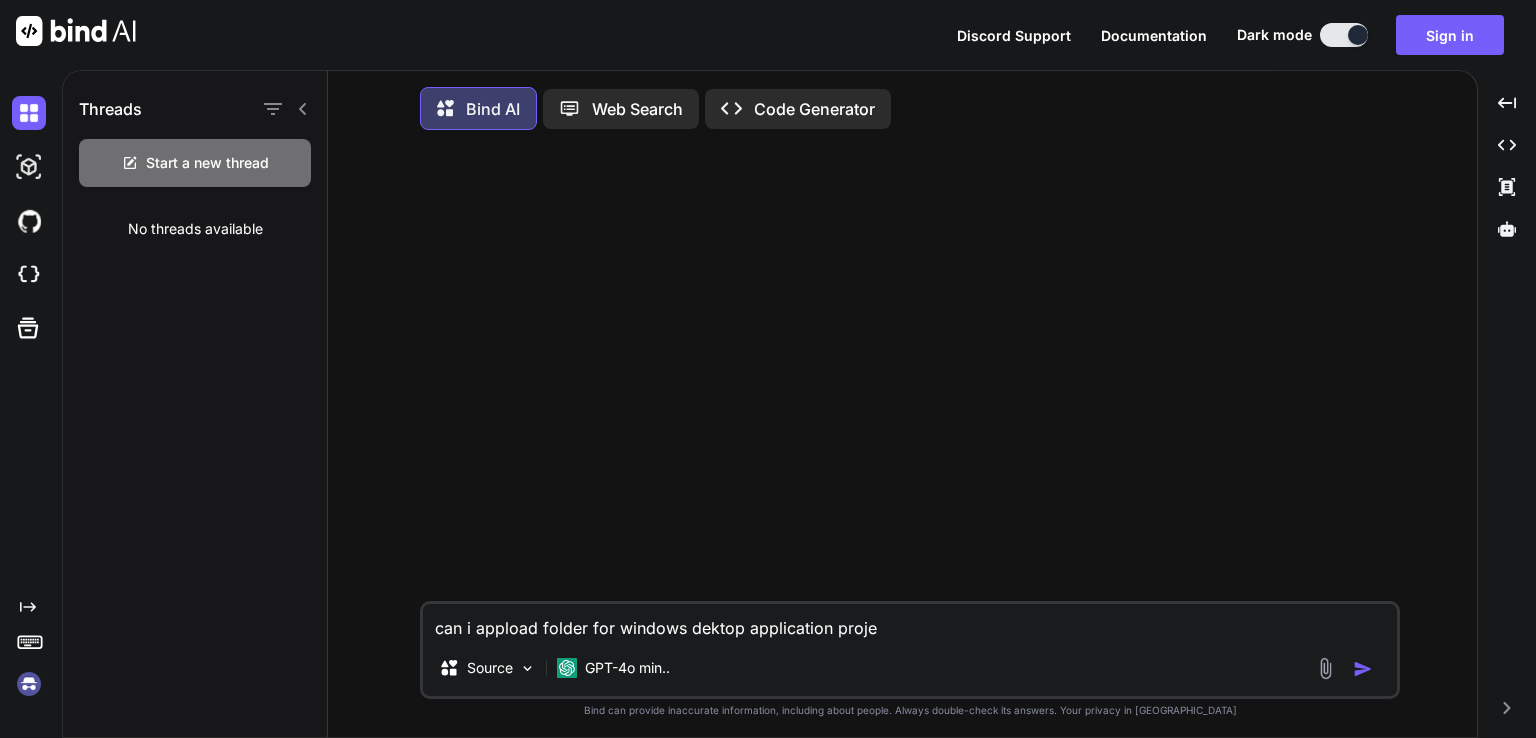
type textarea "can i appload folder for windows dektop application projec"
type textarea "x"
type textarea "can i appload folder for windows dektop application project"
type textarea "x"
type textarea "can i appload folder for windows dektop application project?"
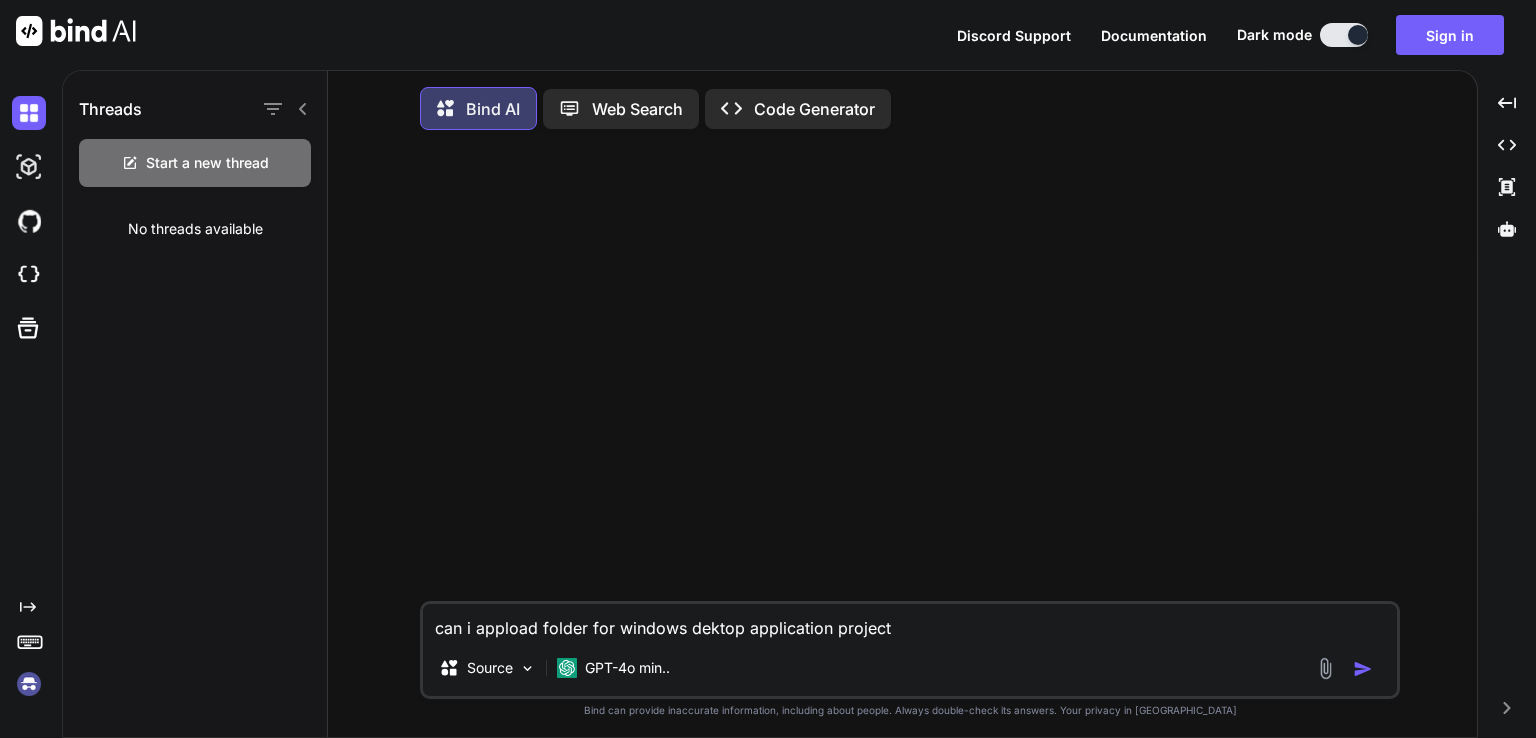
type textarea "x"
type textarea "can i appload folder for windows dektop application project?"
click at [1360, 671] on img "button" at bounding box center [1363, 669] width 20 height 20
type textarea "x"
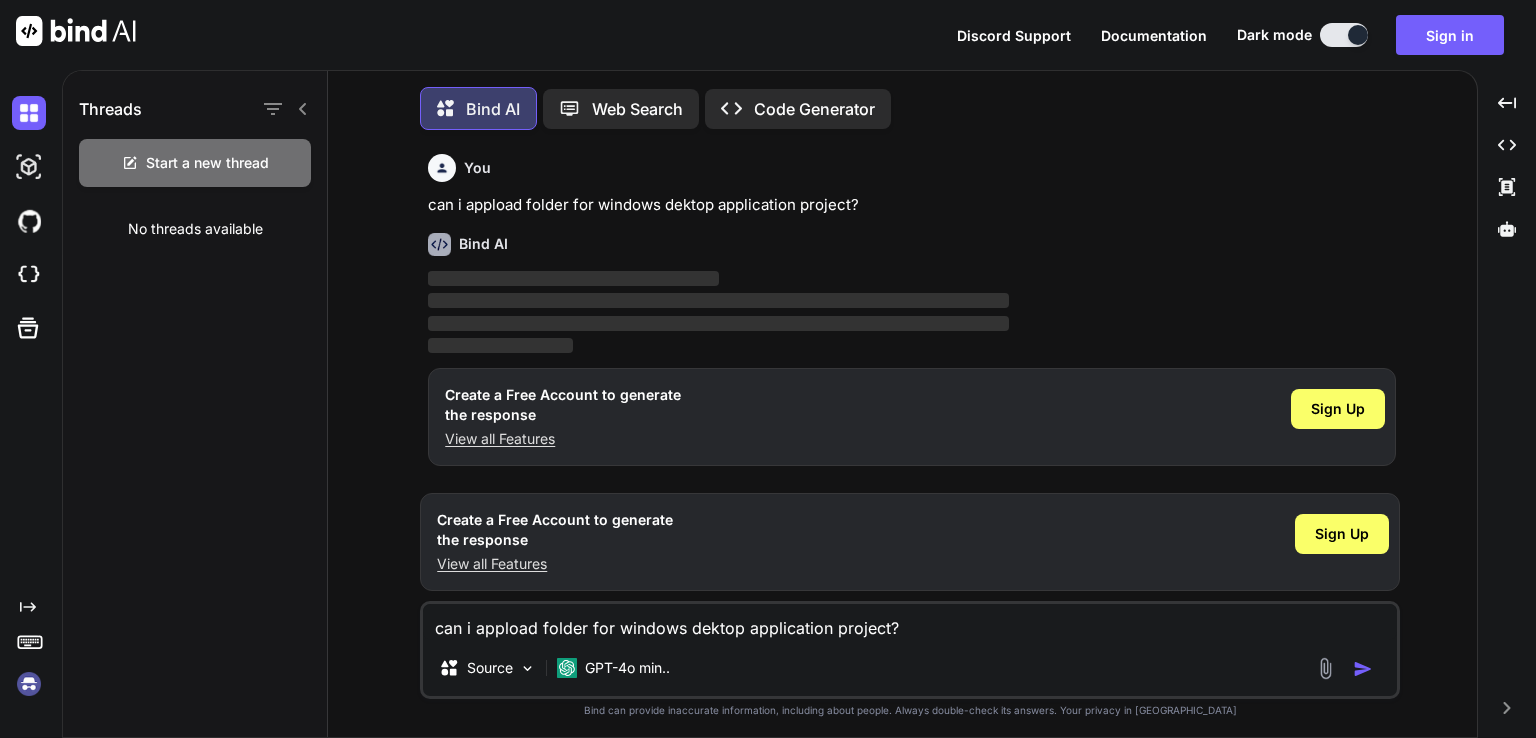
scroll to position [8, 0]
